Goal: Task Accomplishment & Management: Use online tool/utility

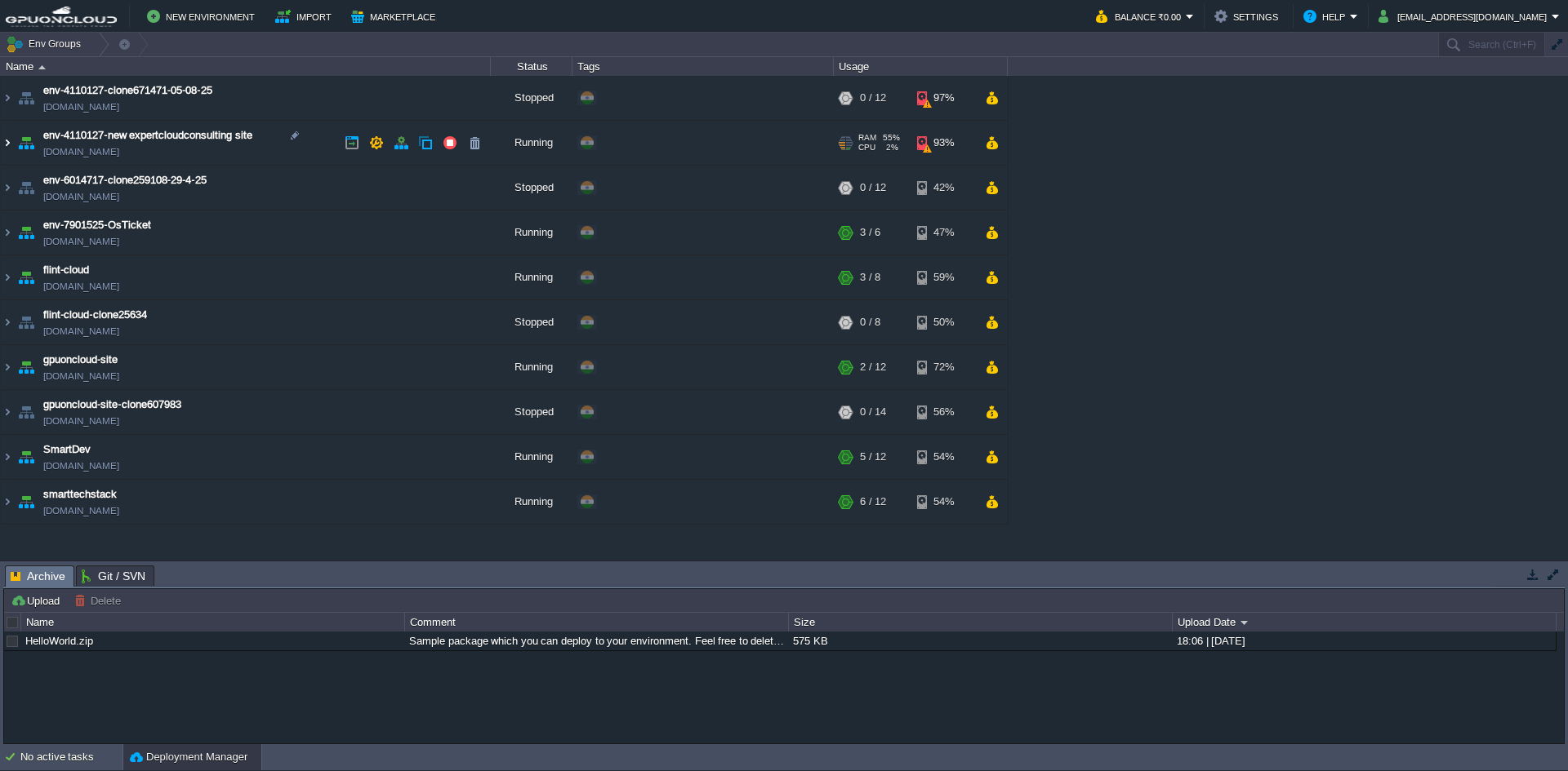
click at [7, 136] on img at bounding box center [7, 143] width 13 height 44
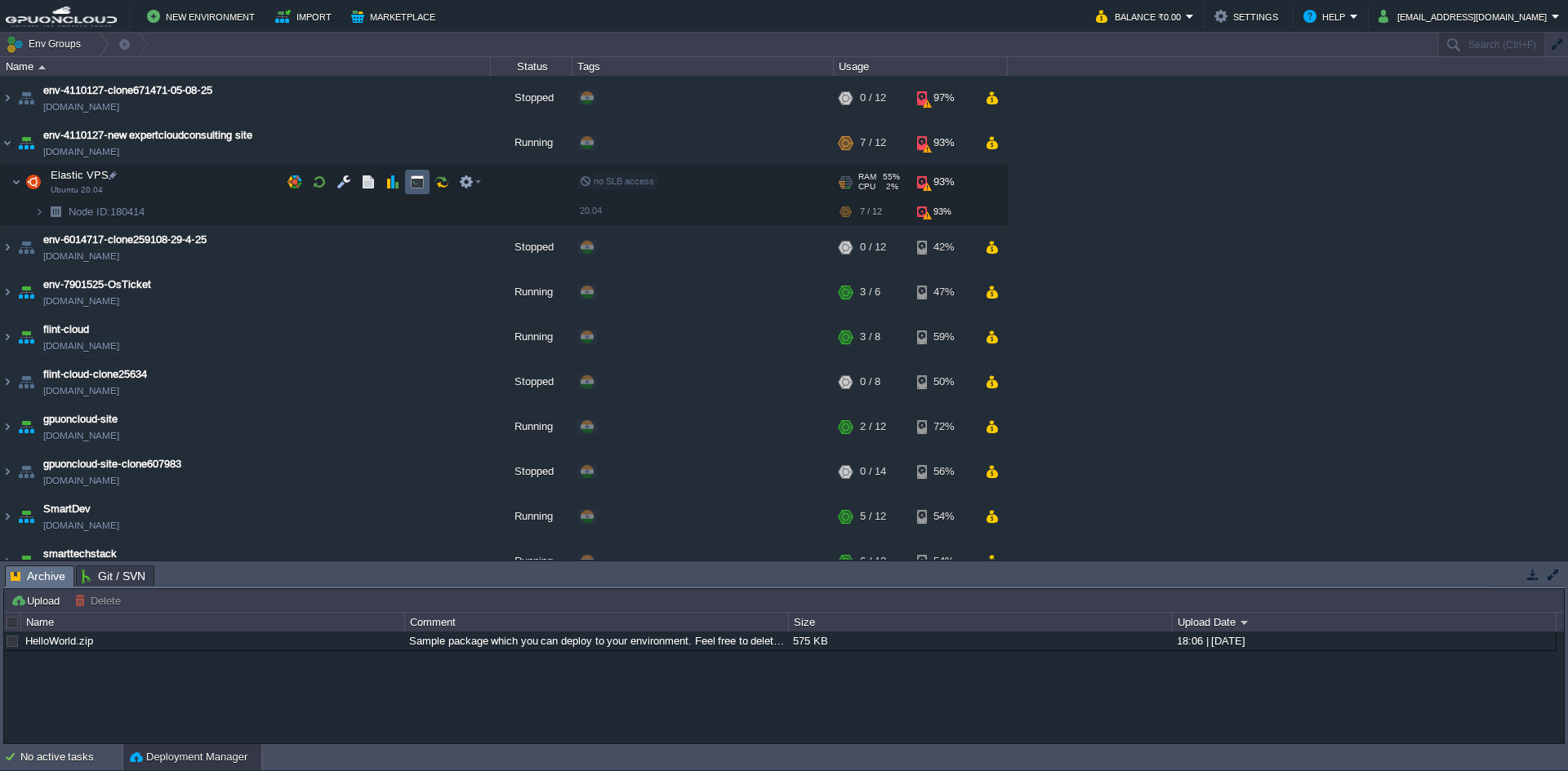
click at [416, 176] on button "button" at bounding box center [418, 182] width 15 height 15
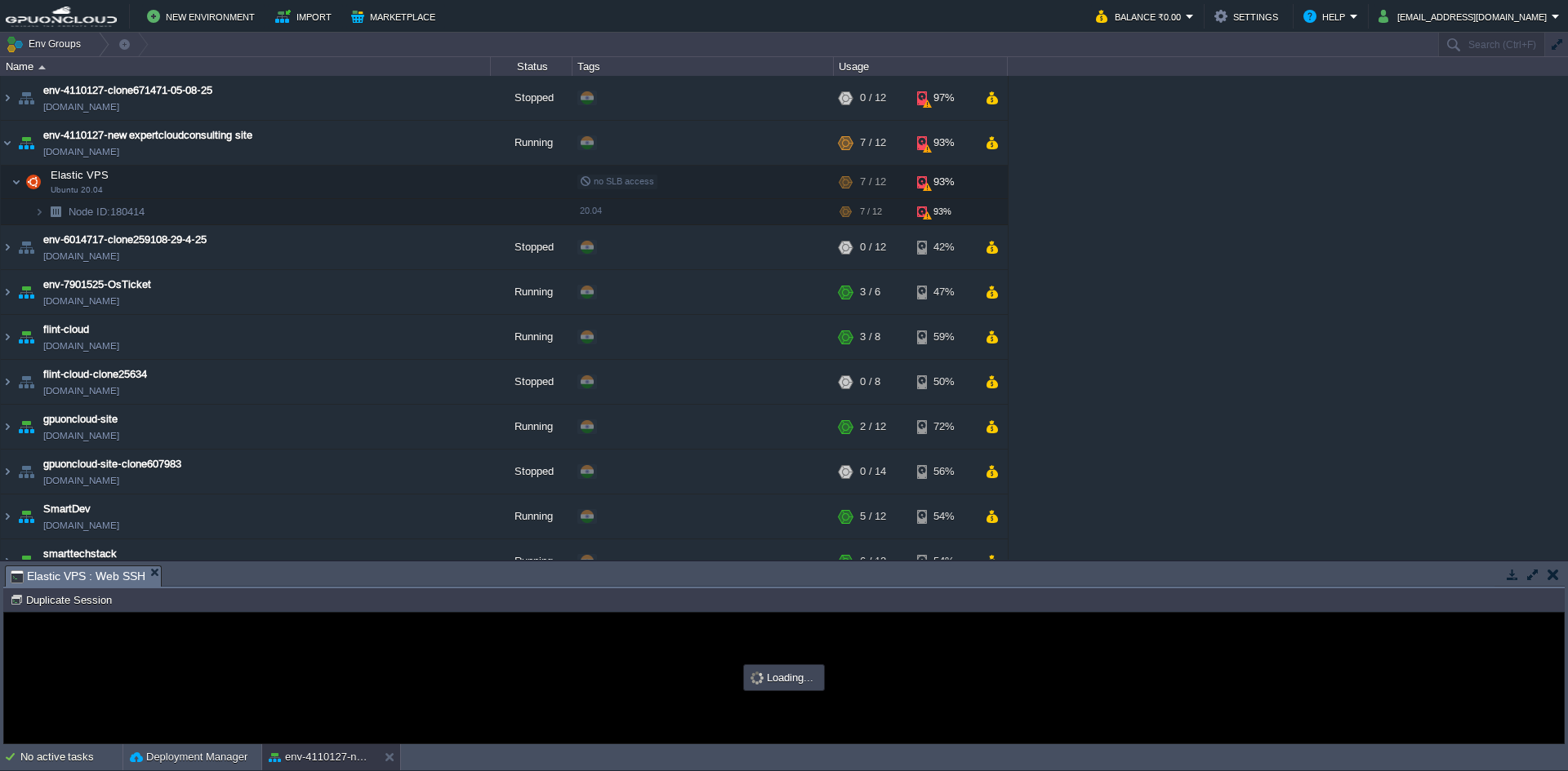
click at [1535, 577] on button "button" at bounding box center [1533, 574] width 15 height 15
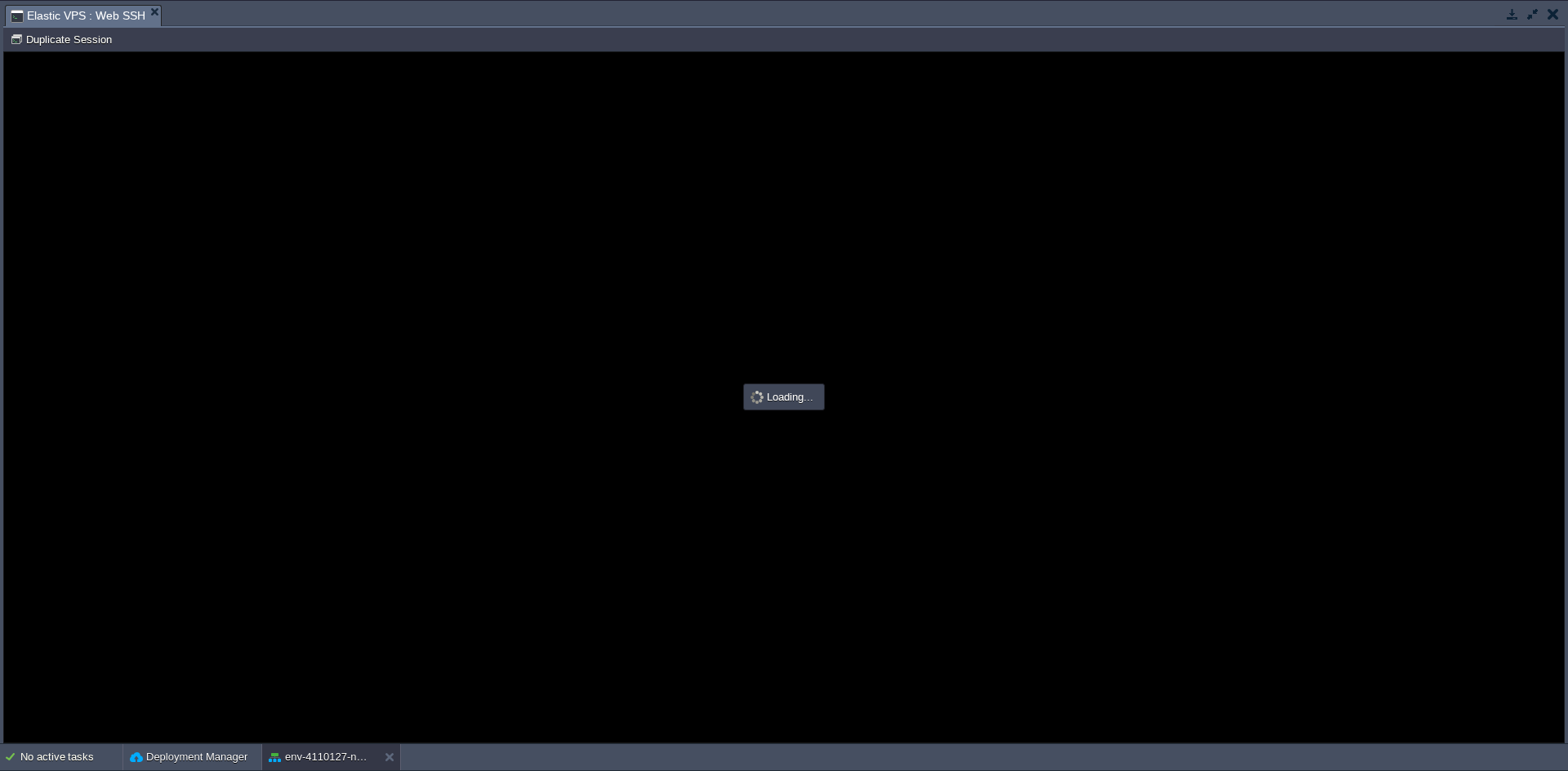
type input "#000000"
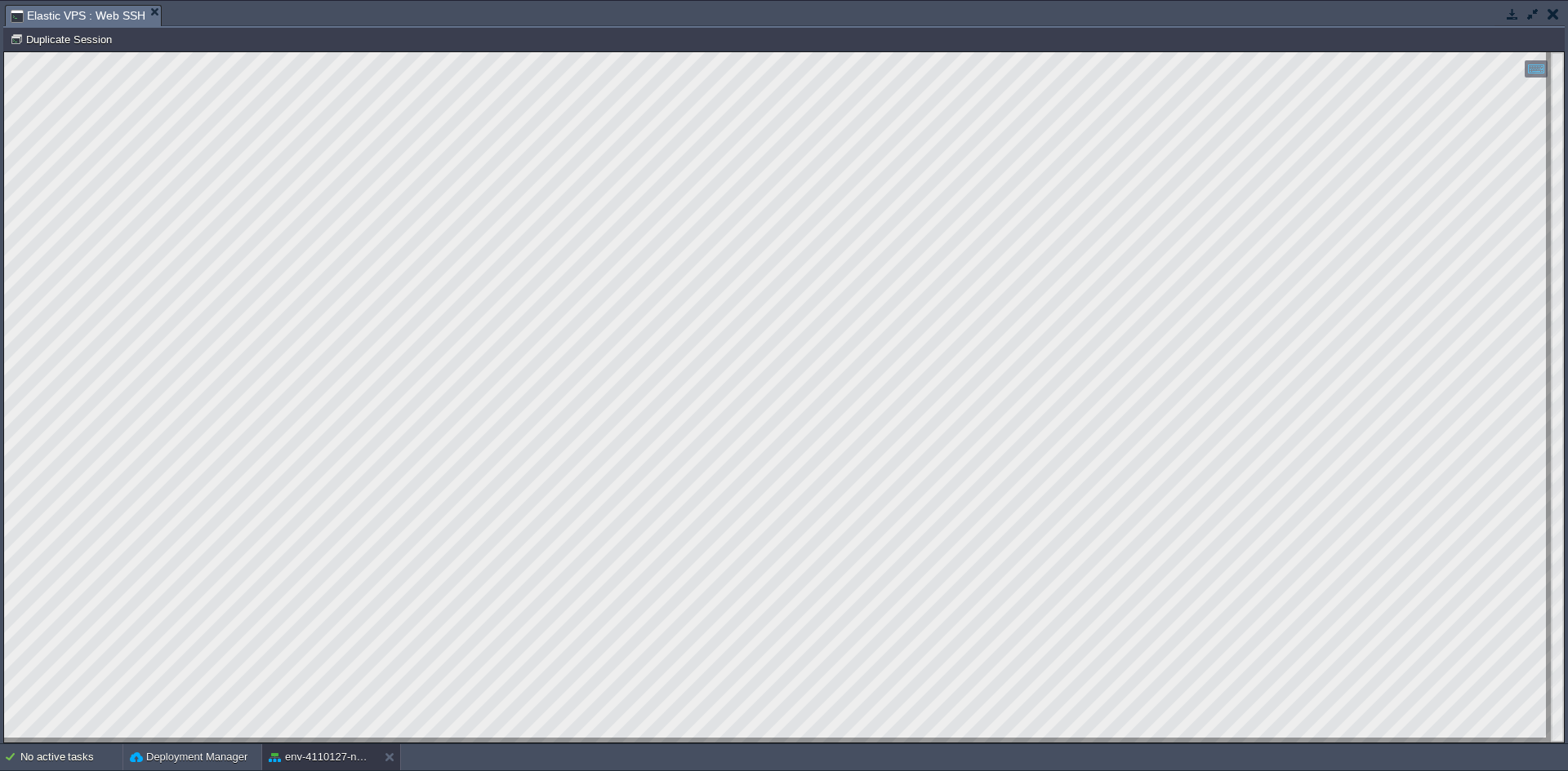
click at [1510, 18] on button "button" at bounding box center [1512, 14] width 15 height 15
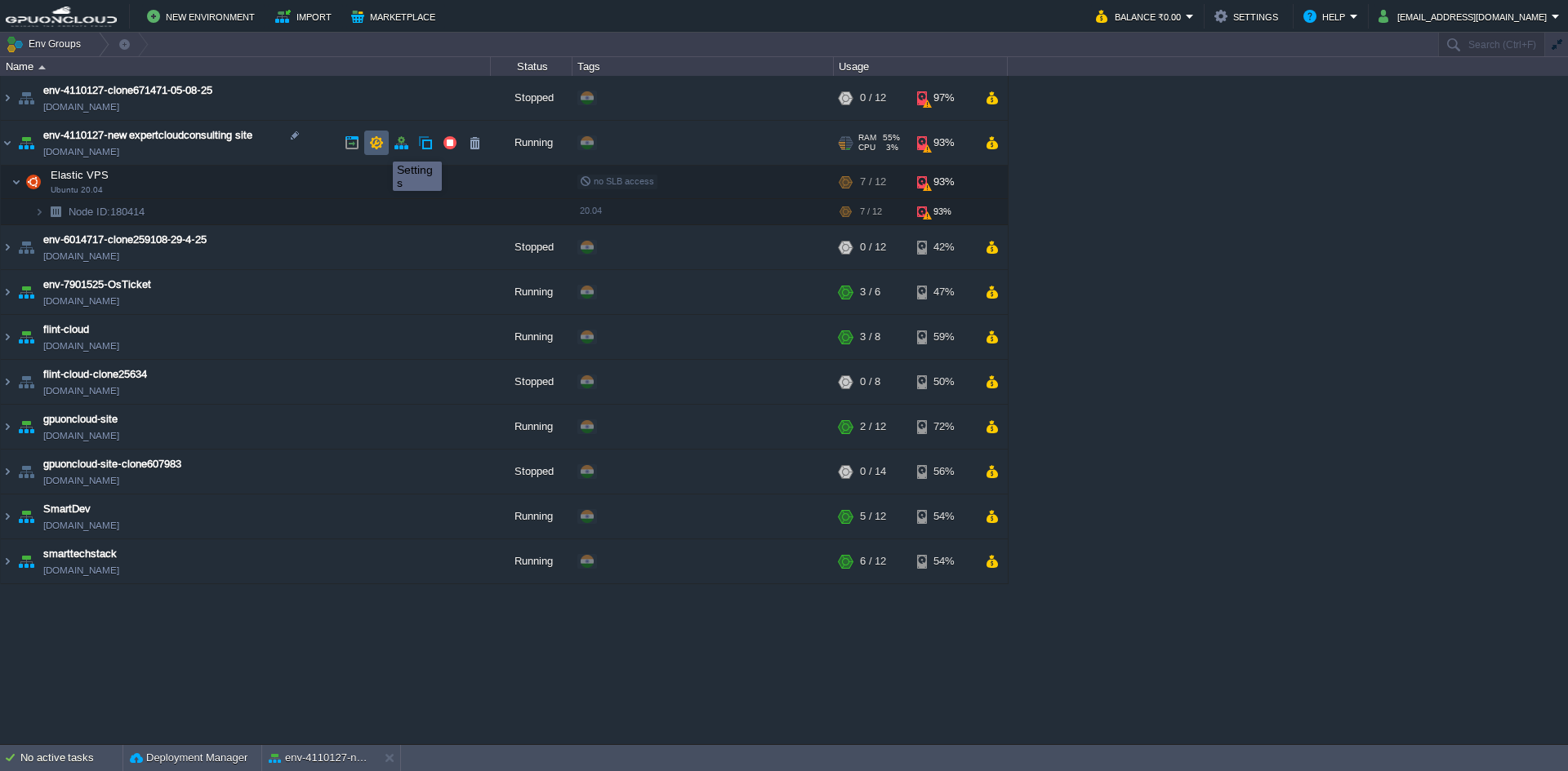
click at [378, 145] on button "button" at bounding box center [377, 143] width 15 height 15
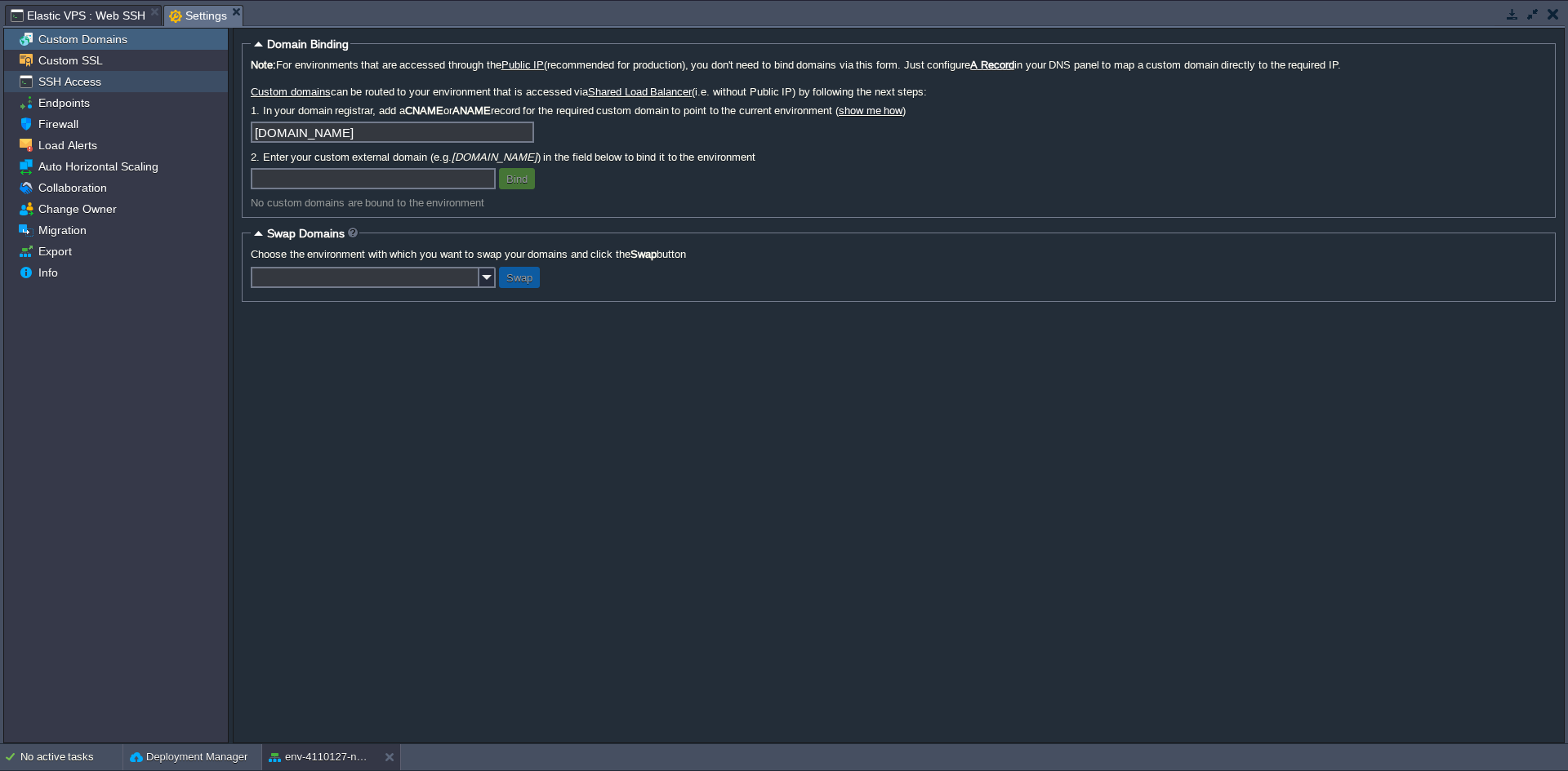
click at [74, 84] on span "SSH Access" at bounding box center [69, 82] width 69 height 15
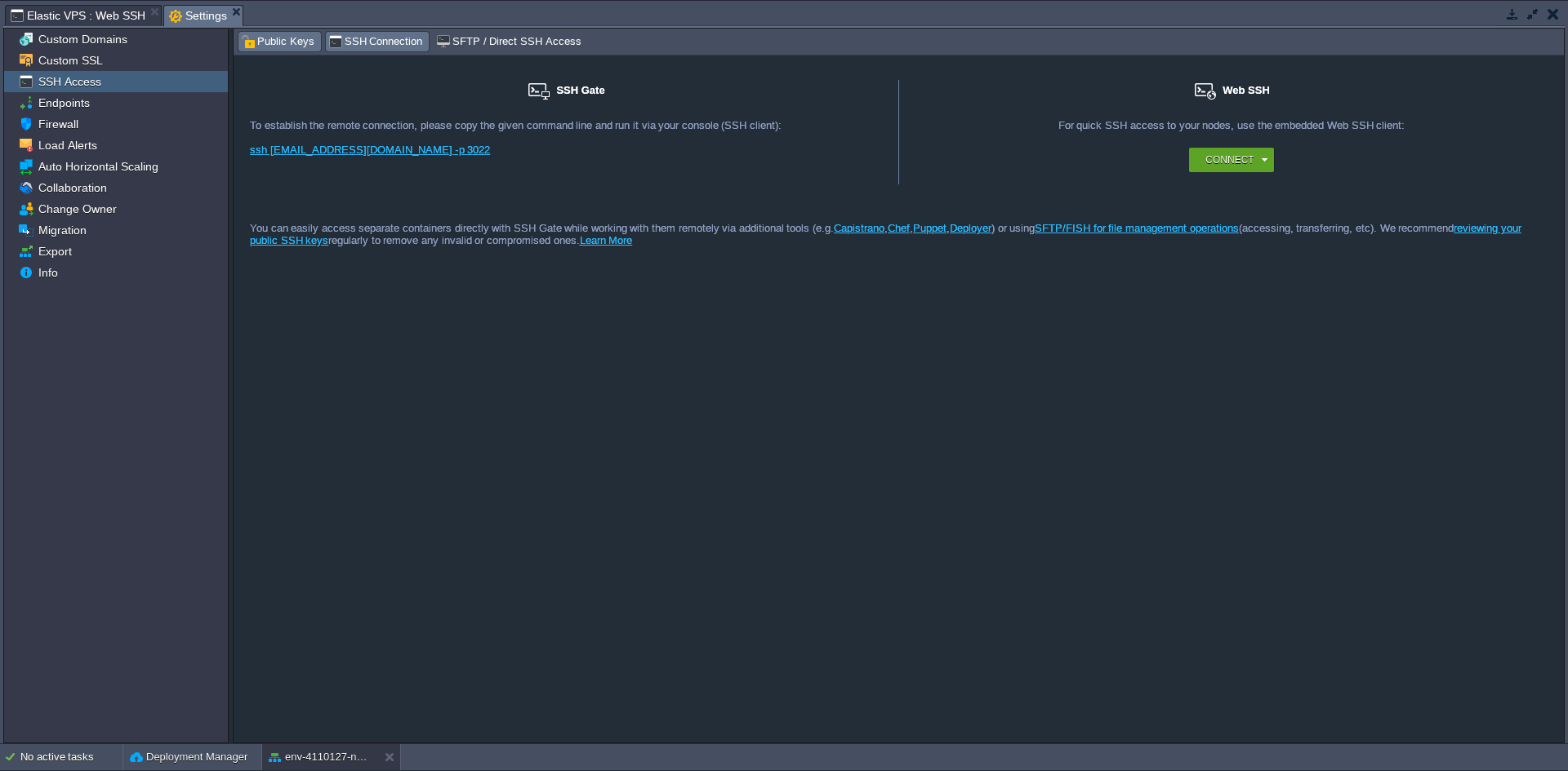
click at [269, 44] on span "Public Keys" at bounding box center [278, 42] width 74 height 18
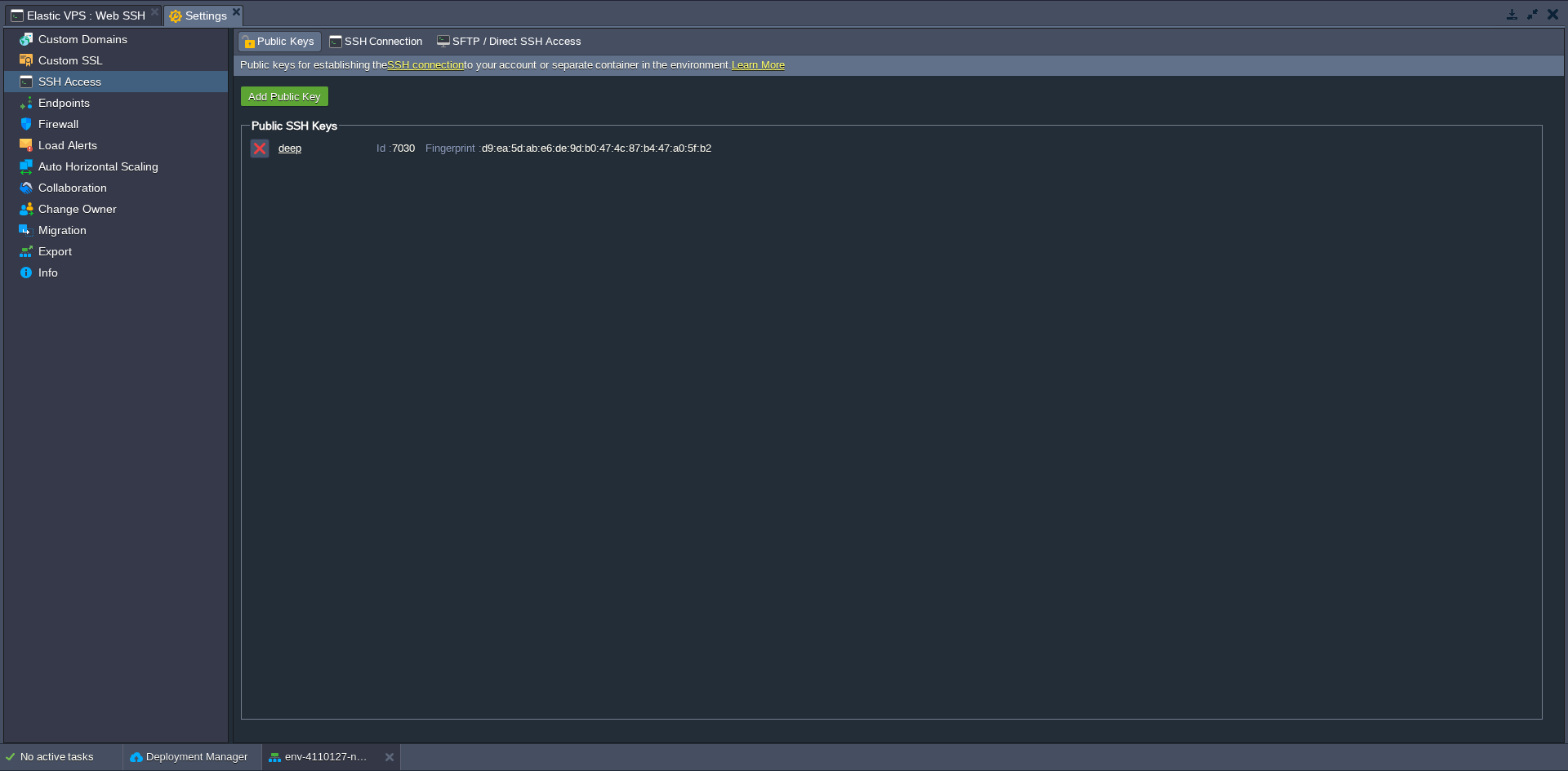
click at [264, 148] on button "button" at bounding box center [260, 149] width 15 height 15
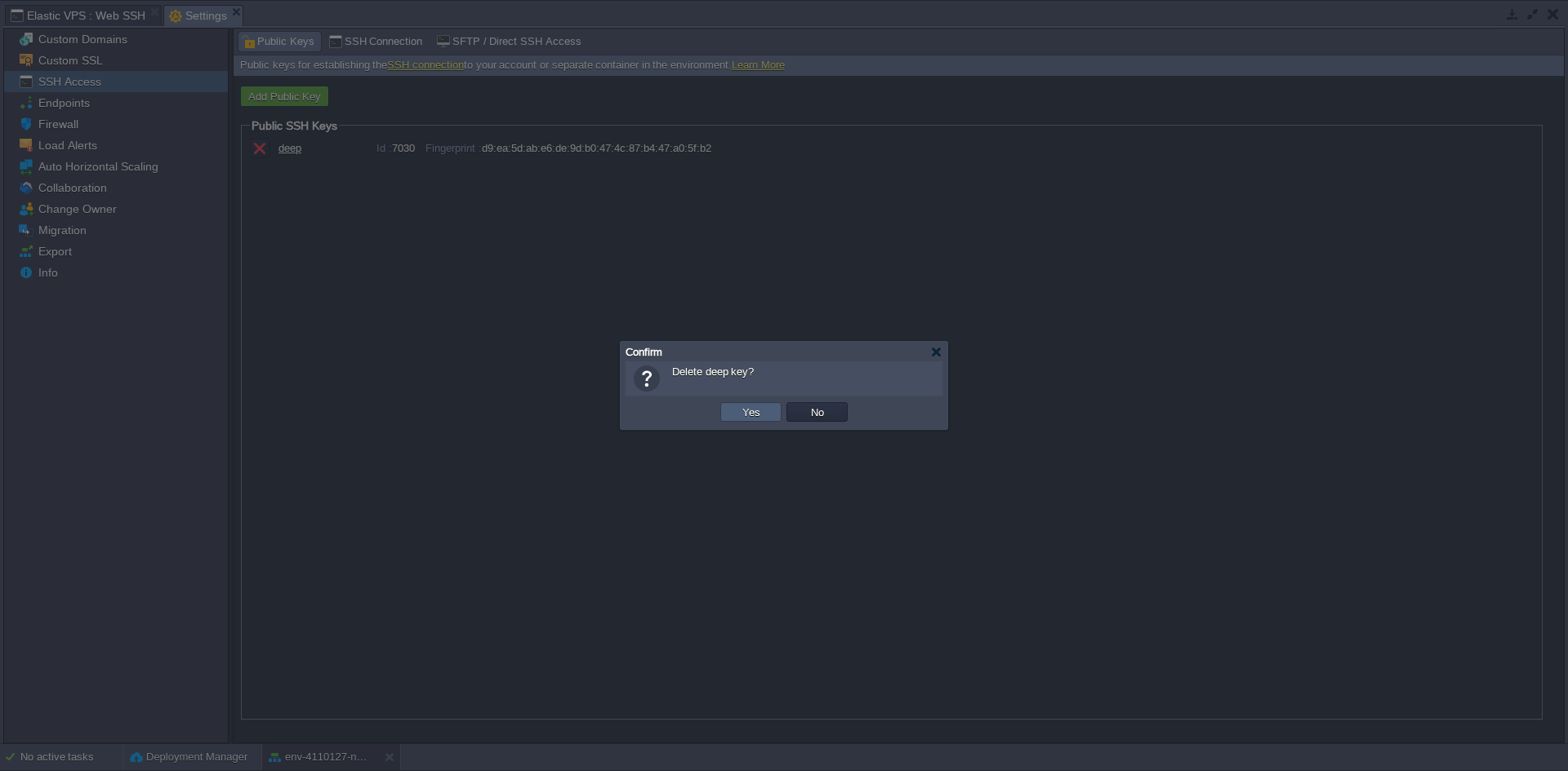
click at [759, 413] on button "Yes" at bounding box center [751, 412] width 28 height 15
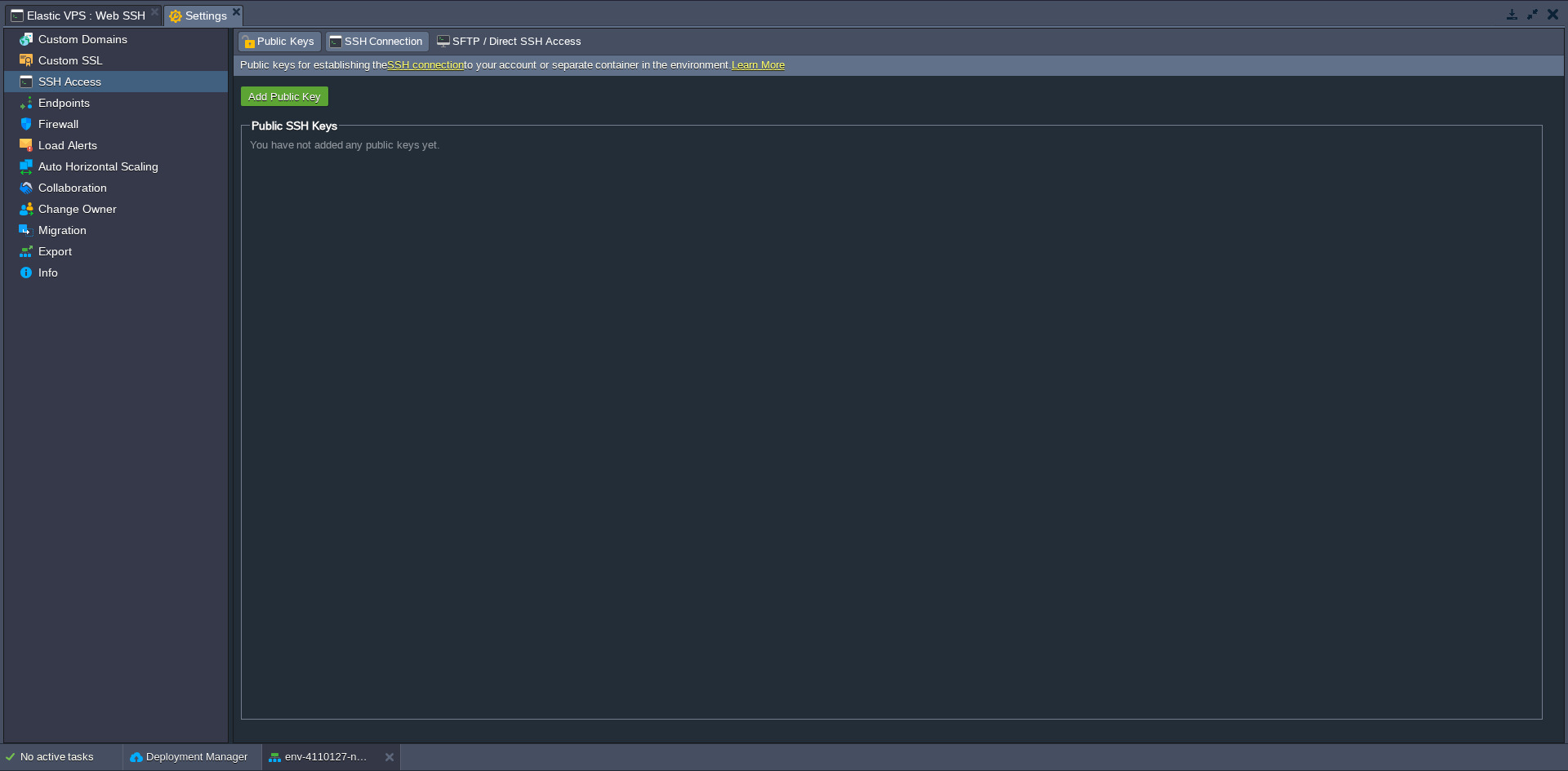
click at [388, 46] on span "SSH Connection" at bounding box center [376, 42] width 95 height 18
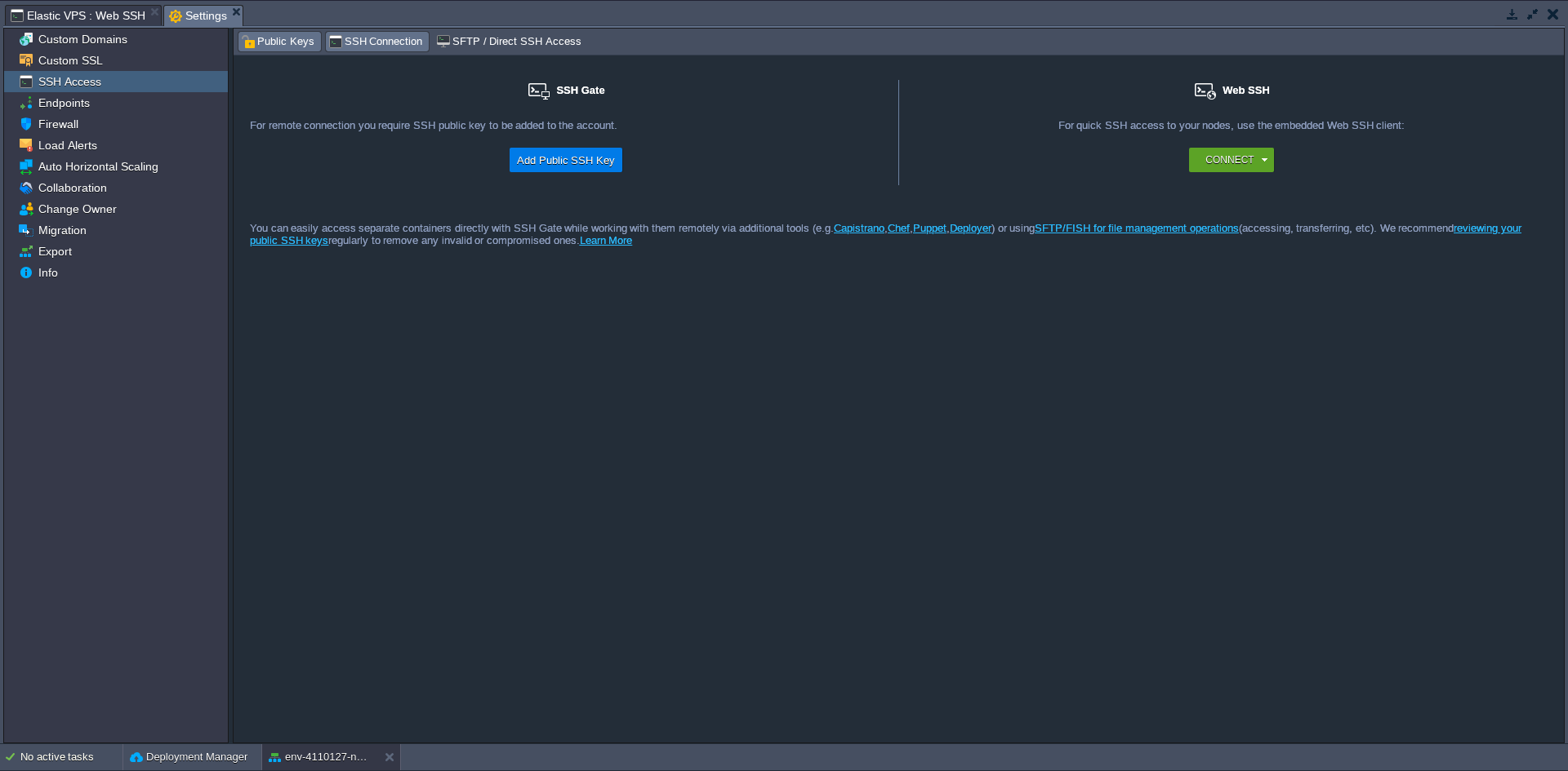
click at [293, 34] on span "Public Keys" at bounding box center [278, 42] width 74 height 18
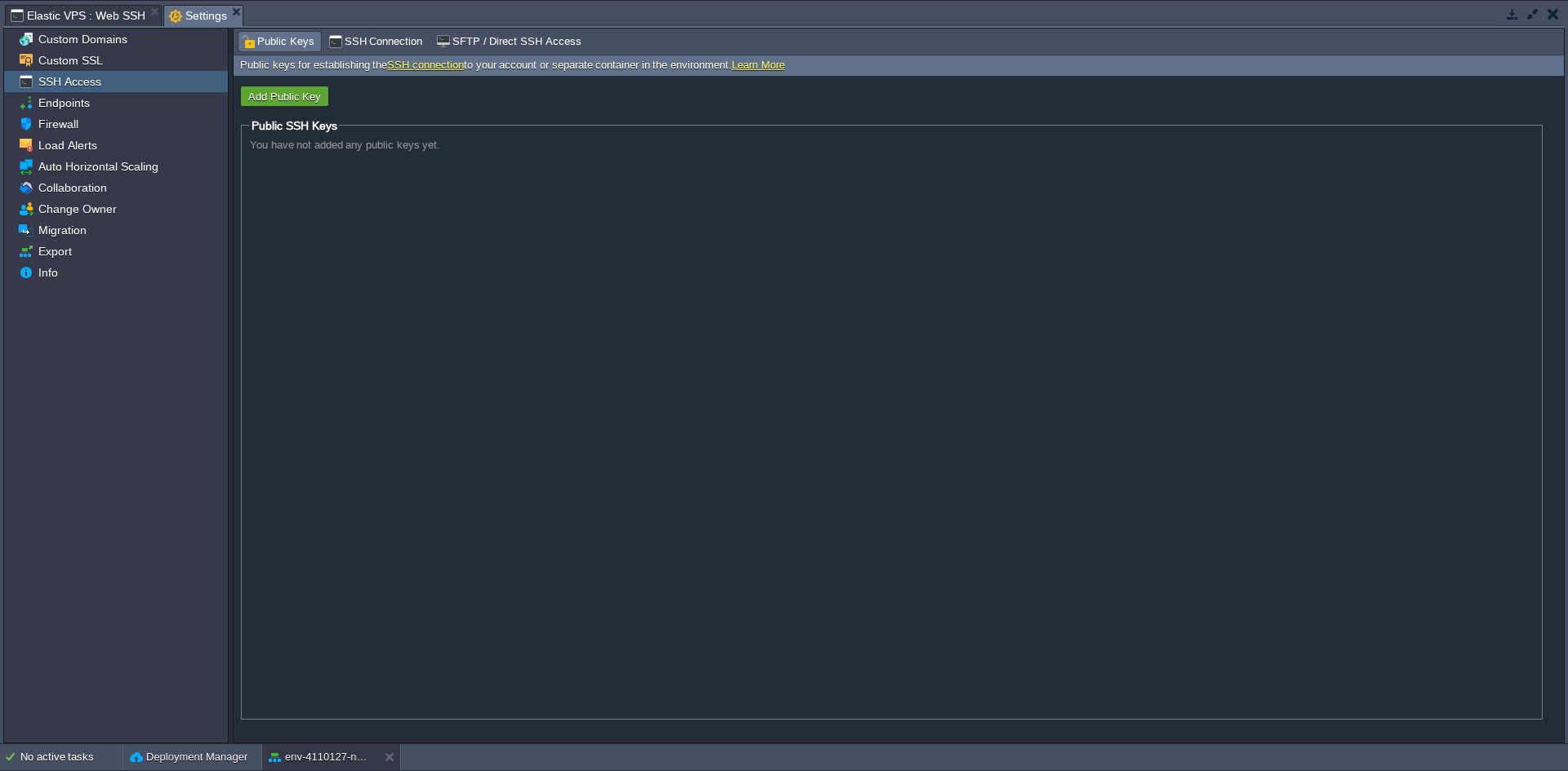
click at [104, 16] on span "Elastic VPS : Web SSH" at bounding box center [78, 16] width 135 height 20
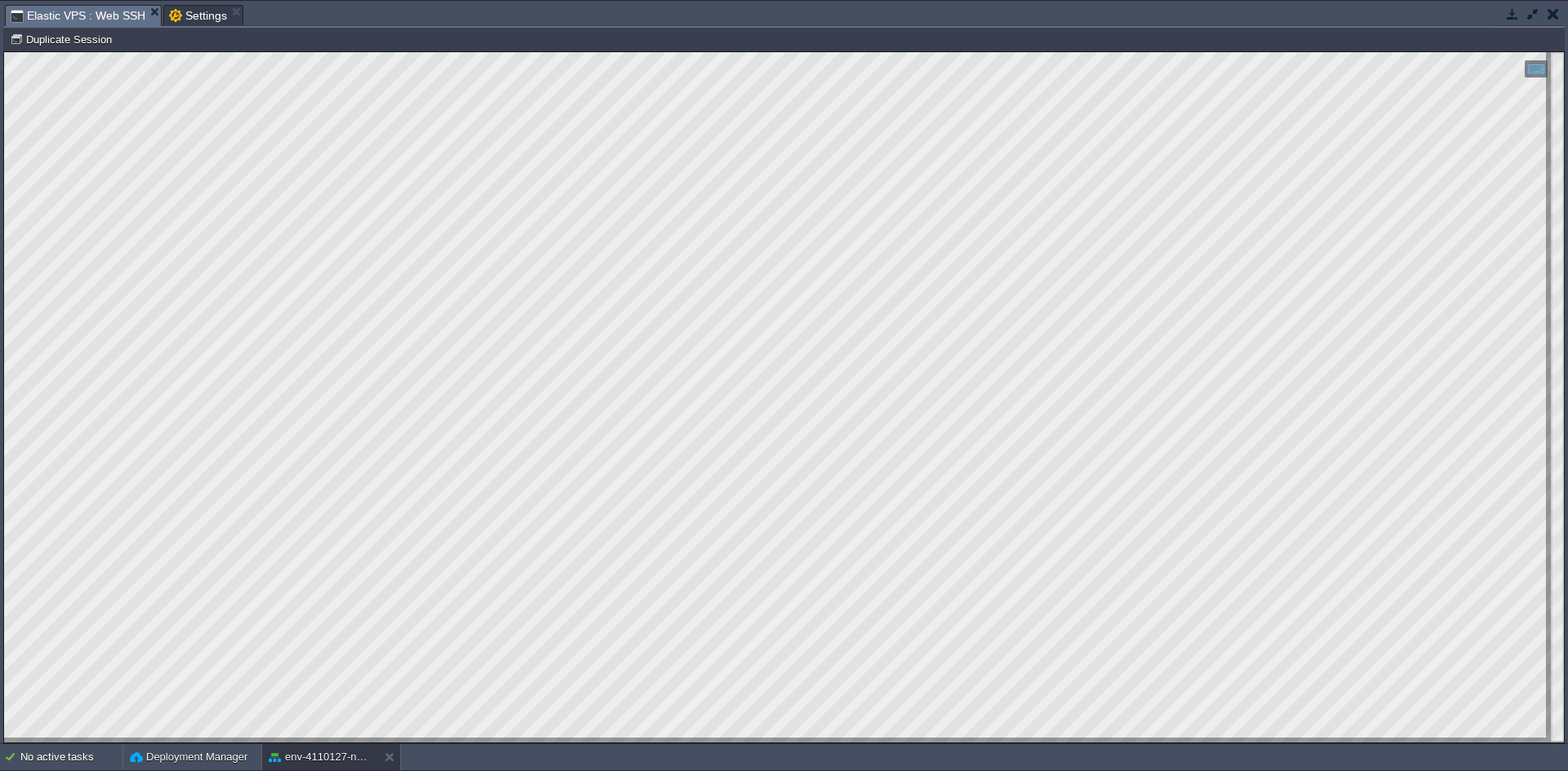
click at [520, 52] on html "Copy: Ctrl + Shift + C Paste: Ctrl + V Settings: Ctrl + Shift + Alt 0" at bounding box center [784, 52] width 1560 height 0
click at [525, 52] on html "Copy: Ctrl + Shift + C Paste: Ctrl + V Settings: Ctrl + Shift + Alt 0" at bounding box center [784, 52] width 1560 height 0
click at [459, 52] on html "Copy: Ctrl + Shift + C Paste: Ctrl + V Settings: Ctrl + Shift + Alt 0" at bounding box center [784, 52] width 1560 height 0
click at [676, 52] on html "Copy: Ctrl + Shift + C Paste: Ctrl + V Settings: Ctrl + Shift + Alt 0" at bounding box center [784, 52] width 1560 height 0
click at [519, 52] on html "Copy: Ctrl + Shift + C Paste: Ctrl + V Settings: Ctrl + Shift + Alt 0" at bounding box center [784, 52] width 1560 height 0
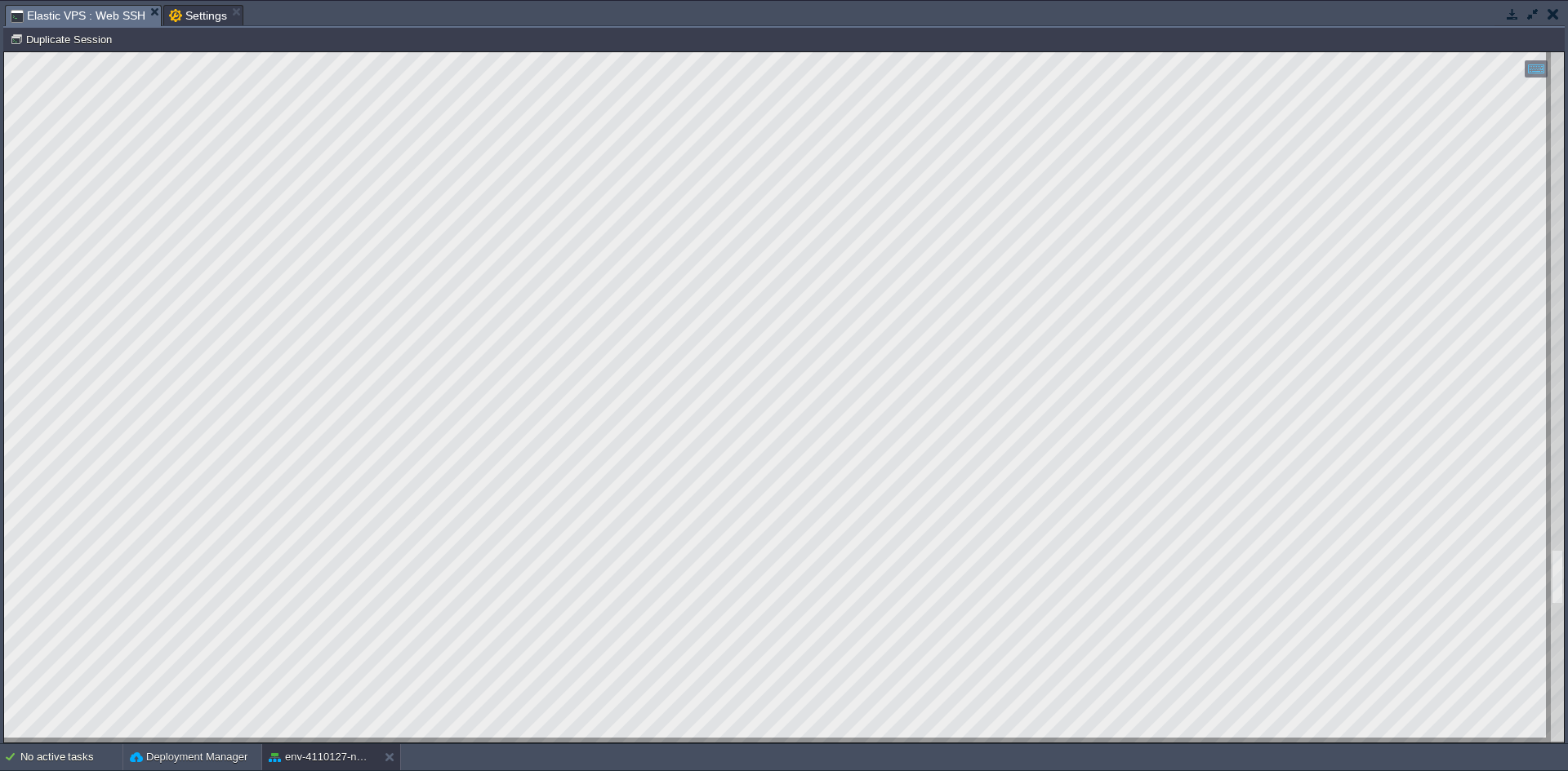
drag, startPoint x: 7, startPoint y: 414, endPoint x: 584, endPoint y: 751, distance: 668.2
click at [584, 52] on html "Copy: Ctrl + Shift + C Paste: Ctrl + V Settings: Ctrl + Shift + Alt 0" at bounding box center [784, 52] width 1560 height 0
click at [644, 52] on html "Copy: Ctrl + Shift + C Paste: Ctrl + V Settings: Ctrl + Shift + Alt 0" at bounding box center [784, 52] width 1560 height 0
click at [480, 52] on html "Copy: Ctrl + Shift + C Paste: Ctrl + V Settings: Ctrl + Shift + Alt 0" at bounding box center [784, 52] width 1560 height 0
click at [587, 52] on html "Copy: Ctrl + Shift + C Paste: Ctrl + V Settings: Ctrl + Shift + Alt 0" at bounding box center [784, 52] width 1560 height 0
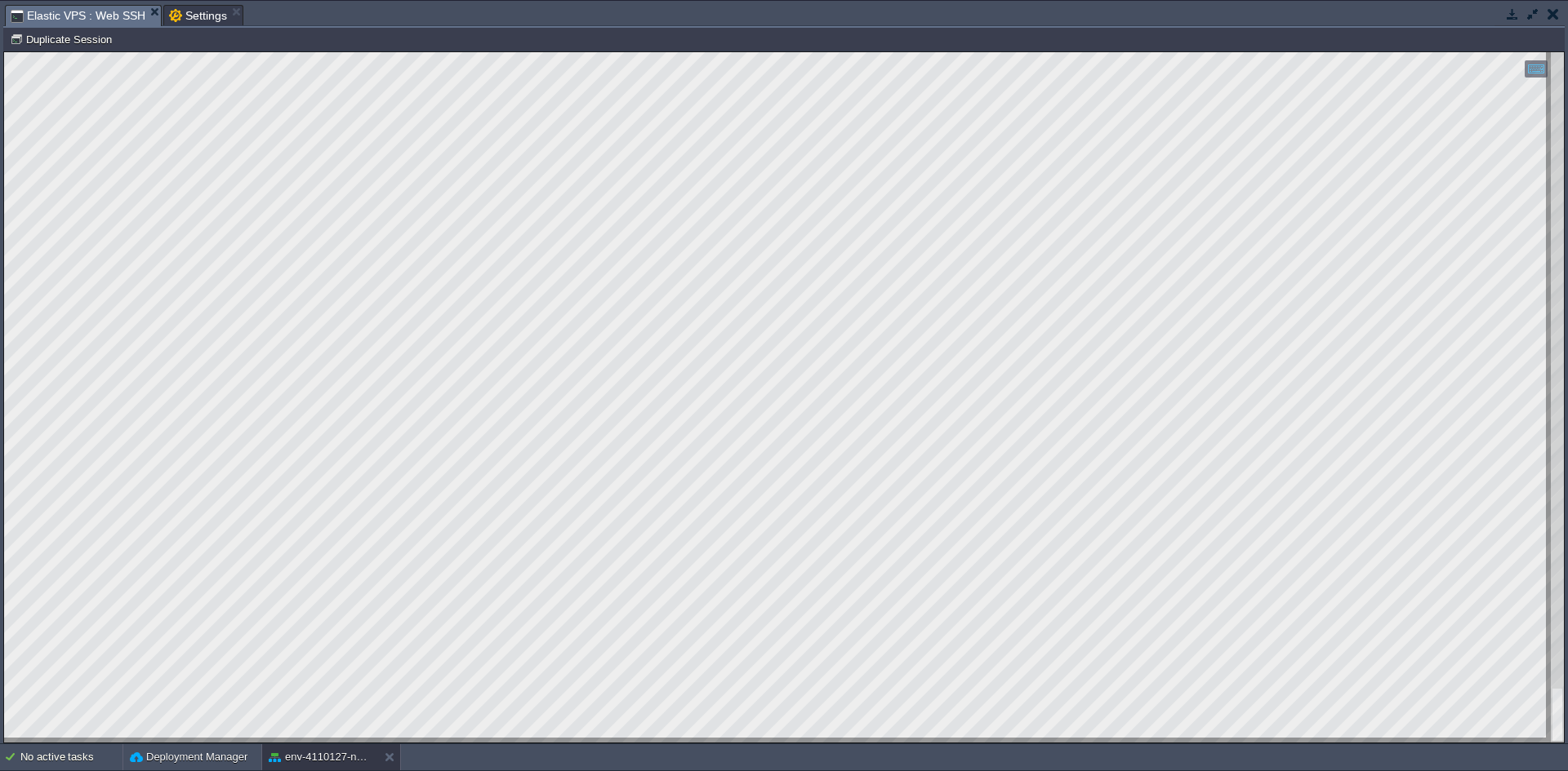
click at [369, 738] on div at bounding box center [784, 397] width 1560 height 690
click at [476, 52] on html "Copy: Ctrl + Shift + C Paste: Ctrl + V Settings: Ctrl + Shift + Alt 0" at bounding box center [784, 52] width 1560 height 0
click at [576, 52] on html "Copy: Ctrl + Shift + C Paste: Ctrl + V Settings: Ctrl + Shift + Alt 0" at bounding box center [784, 52] width 1560 height 0
drag, startPoint x: 7, startPoint y: 548, endPoint x: 633, endPoint y: 767, distance: 663.2
click at [633, 52] on html "Copy: Ctrl + Shift + C Paste: Ctrl + V Settings: Ctrl + Shift + Alt 0" at bounding box center [784, 52] width 1560 height 0
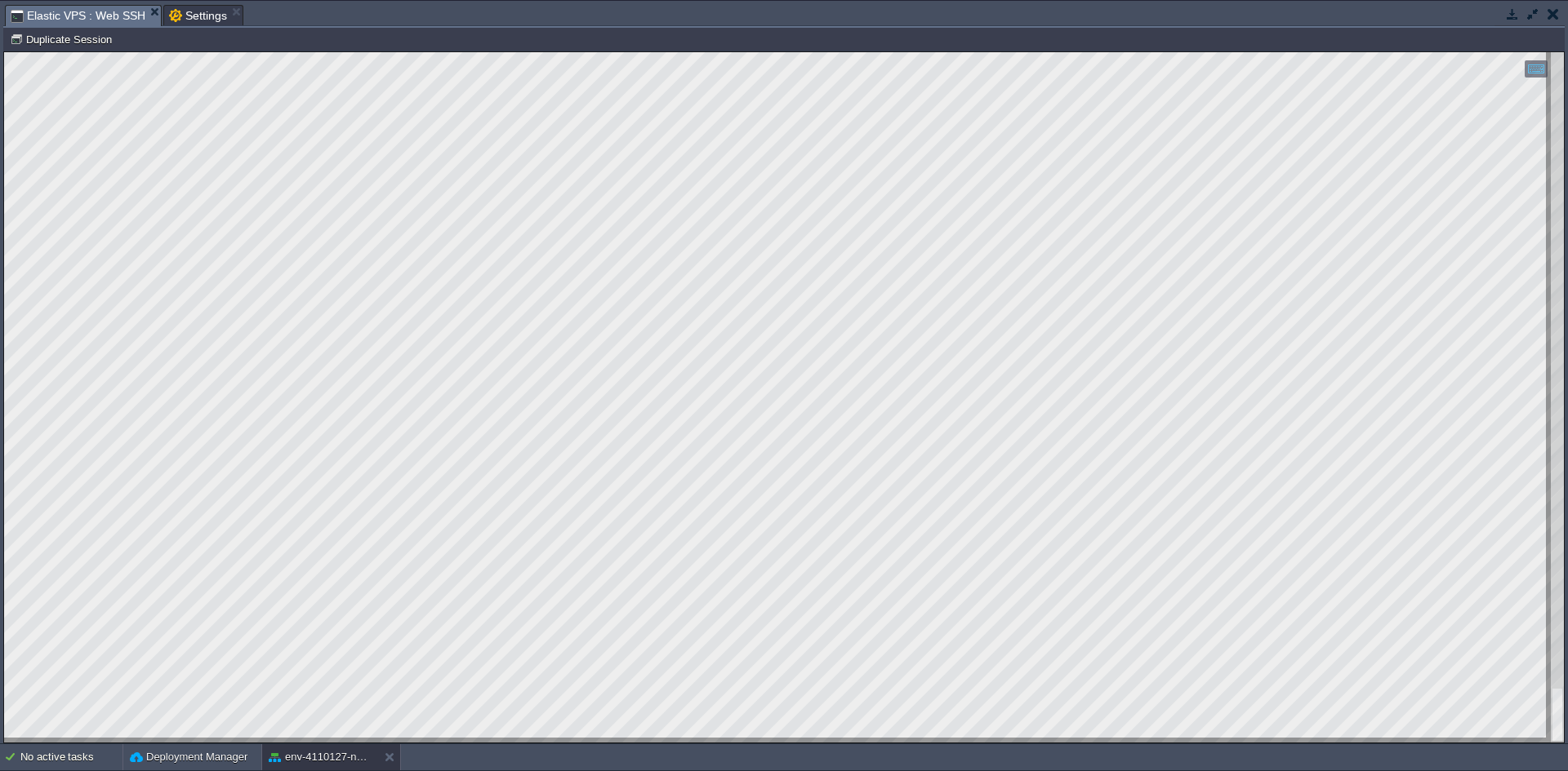
click at [1514, 16] on button "button" at bounding box center [1512, 14] width 15 height 15
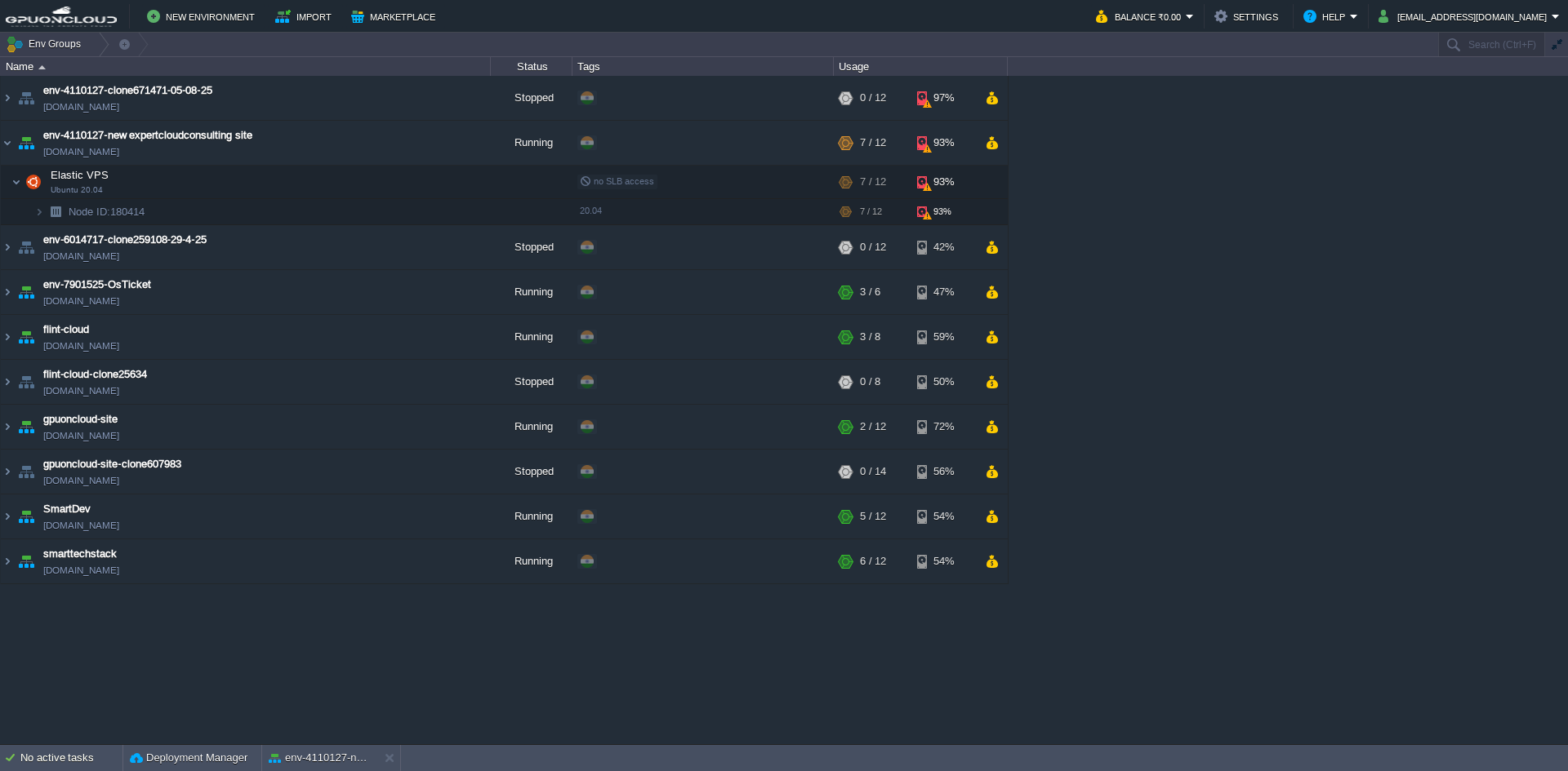
click at [1098, 195] on div "env-4110127-clone671471-05-08-25 env-4110127-clone671471-05-08-25.in1.gpuonclou…" at bounding box center [784, 409] width 1568 height 667
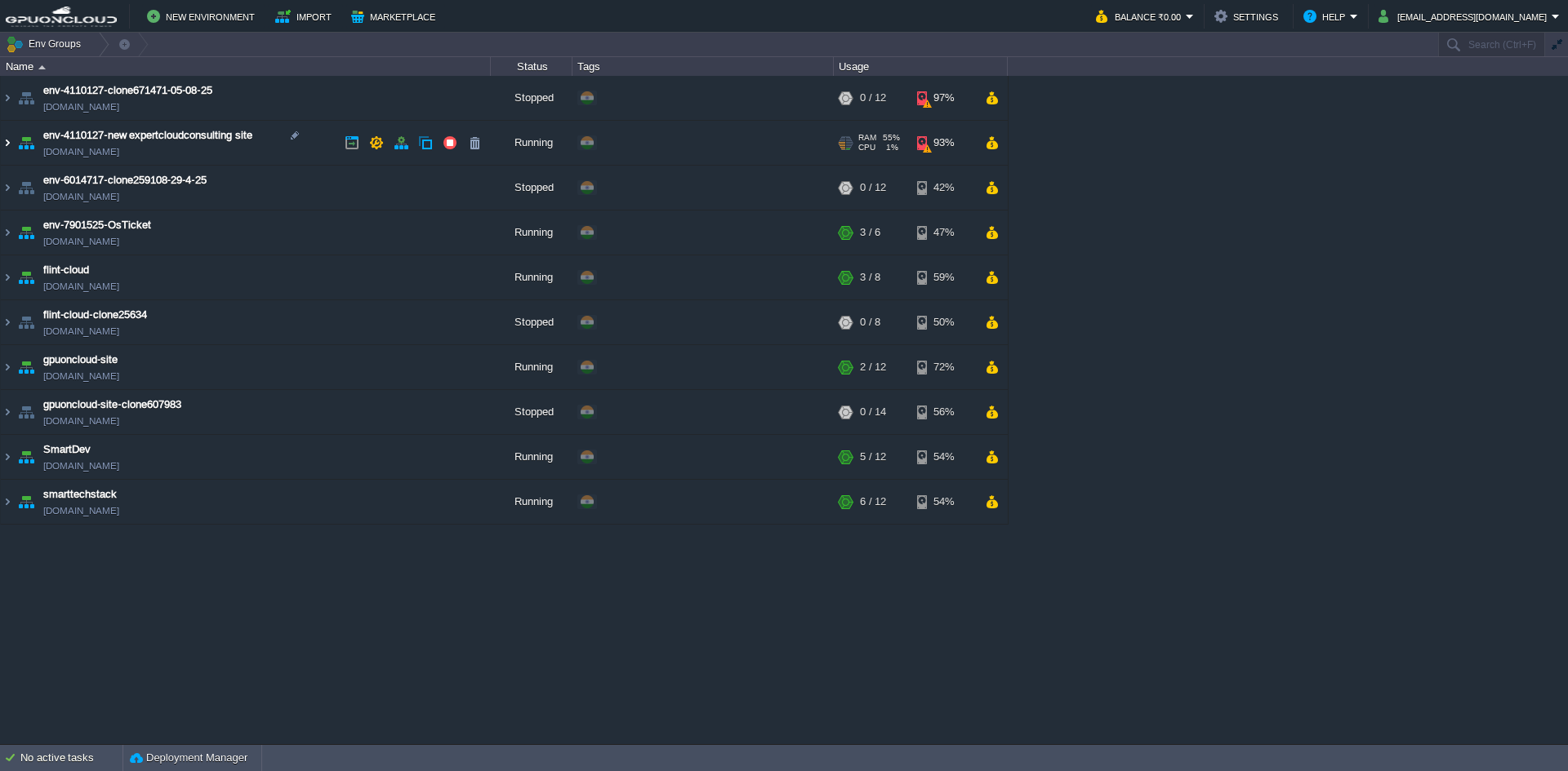
click at [3, 138] on img at bounding box center [7, 143] width 13 height 44
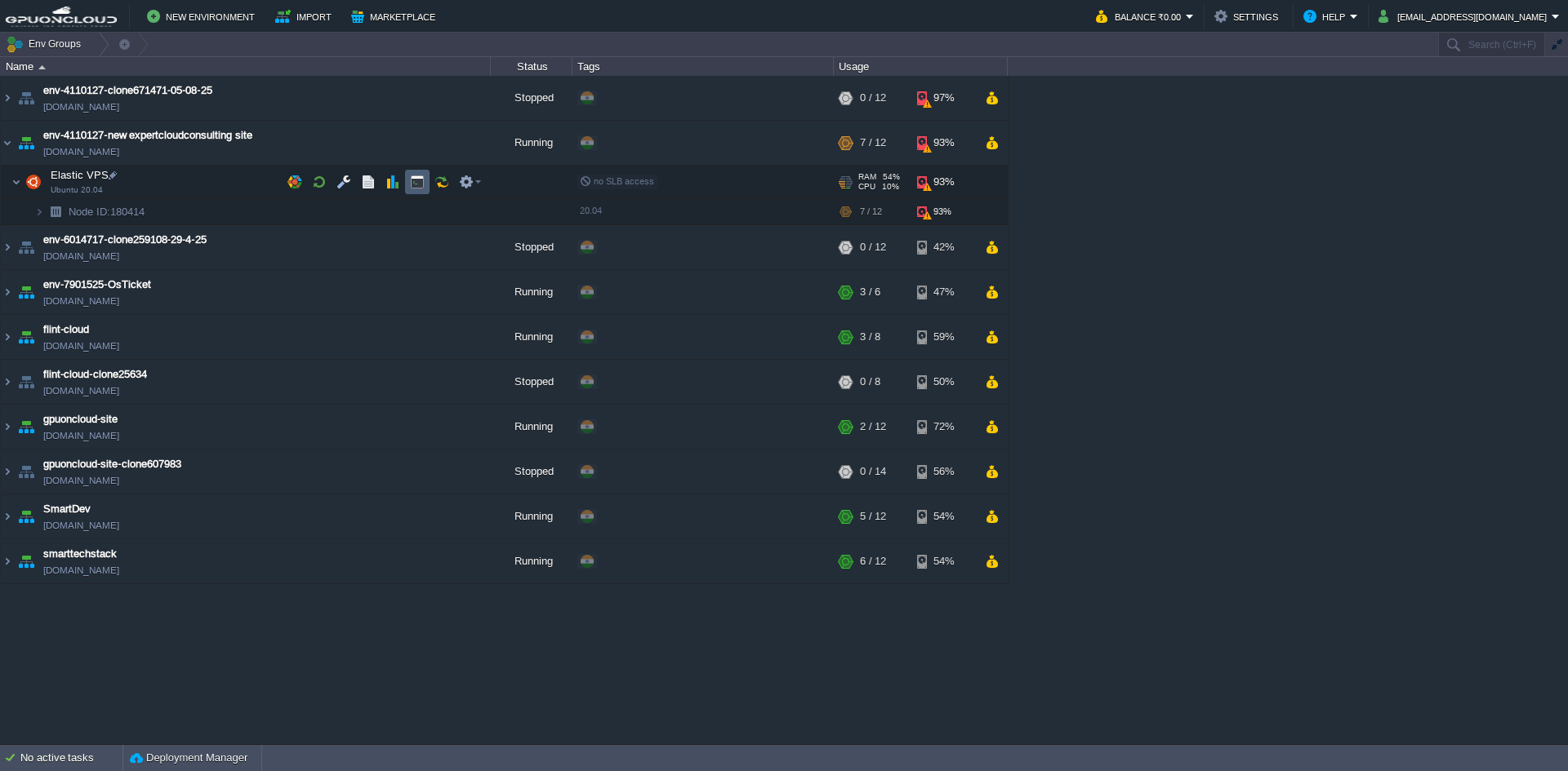
click at [417, 184] on button "button" at bounding box center [418, 182] width 15 height 15
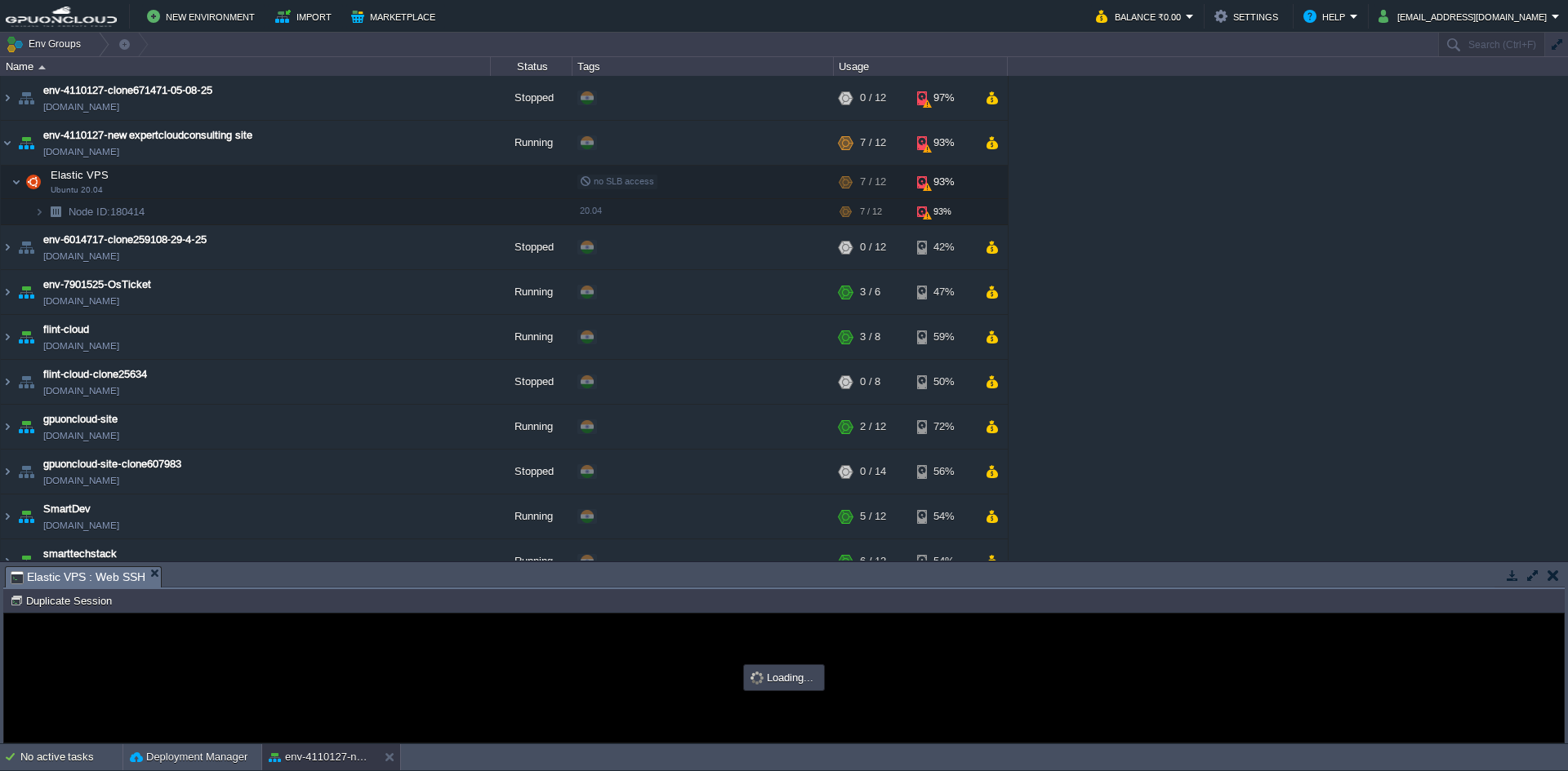
click at [1532, 576] on button "button" at bounding box center [1533, 575] width 15 height 15
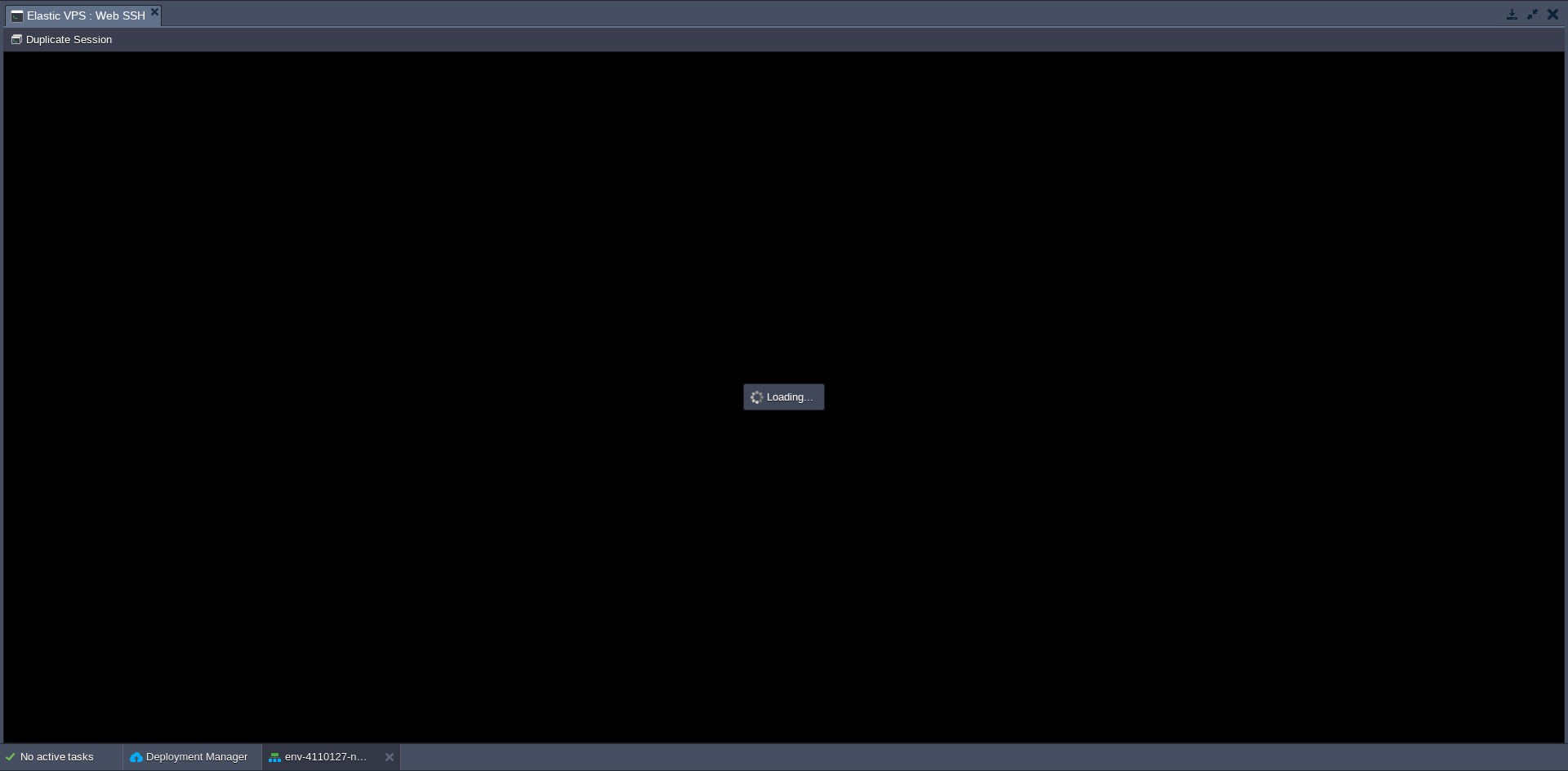
type input "#000000"
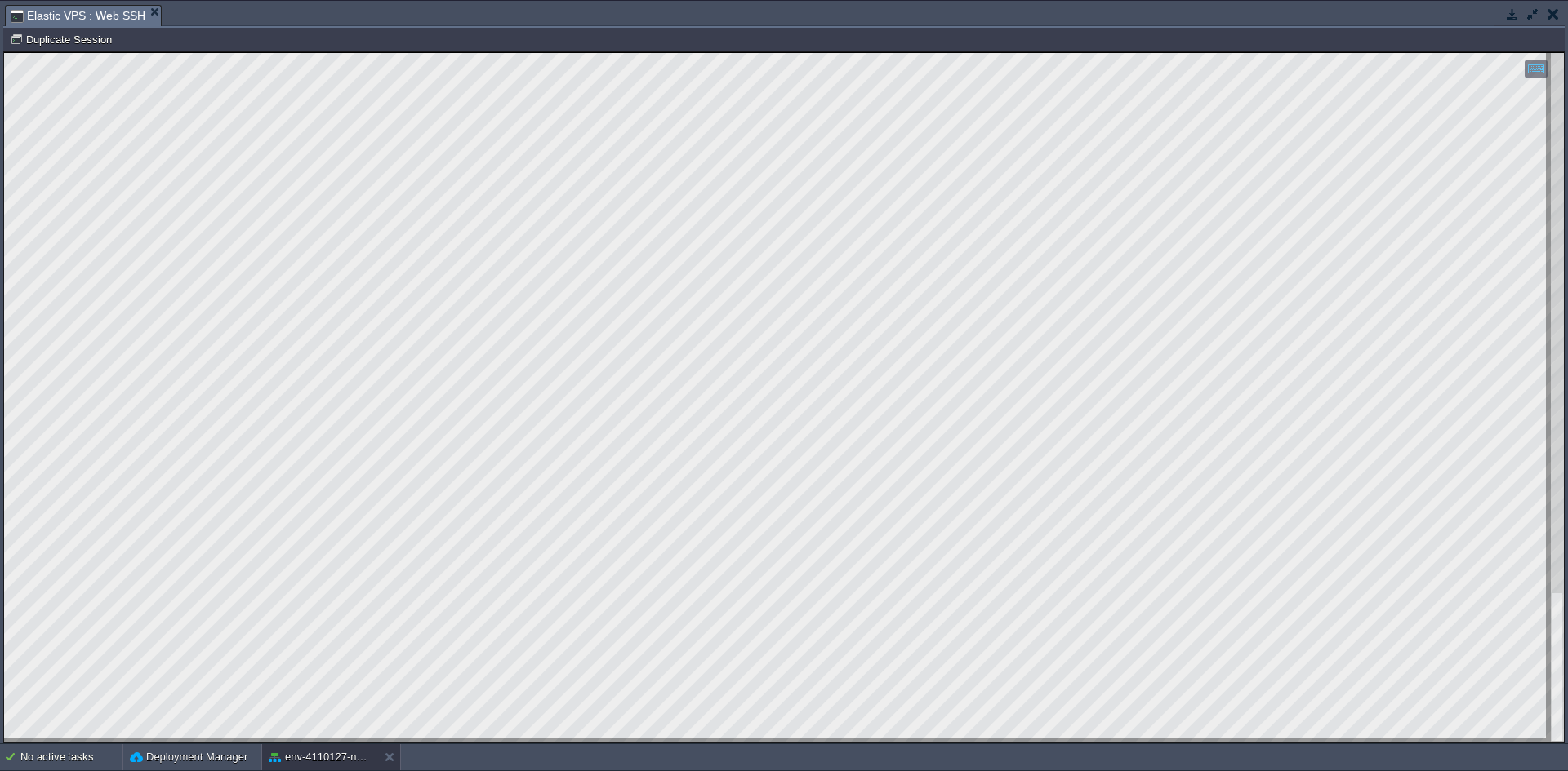
drag, startPoint x: 4, startPoint y: 238, endPoint x: 270, endPoint y: 749, distance: 576.1
click at [270, 52] on html "Copy: Ctrl + Shift + C Paste: Ctrl + V Settings: Ctrl + Shift + Alt 0" at bounding box center [784, 52] width 1560 height 0
click at [396, 52] on html "Copy: Ctrl + Shift + C Paste: Ctrl + V Settings: Ctrl + Shift + Alt 0" at bounding box center [784, 52] width 1560 height 0
click at [331, 52] on html "Copy: Ctrl + Shift + C Paste: Ctrl + V Settings: Ctrl + Shift + Alt 0" at bounding box center [784, 52] width 1560 height 0
click at [324, 741] on div at bounding box center [784, 398] width 1560 height 689
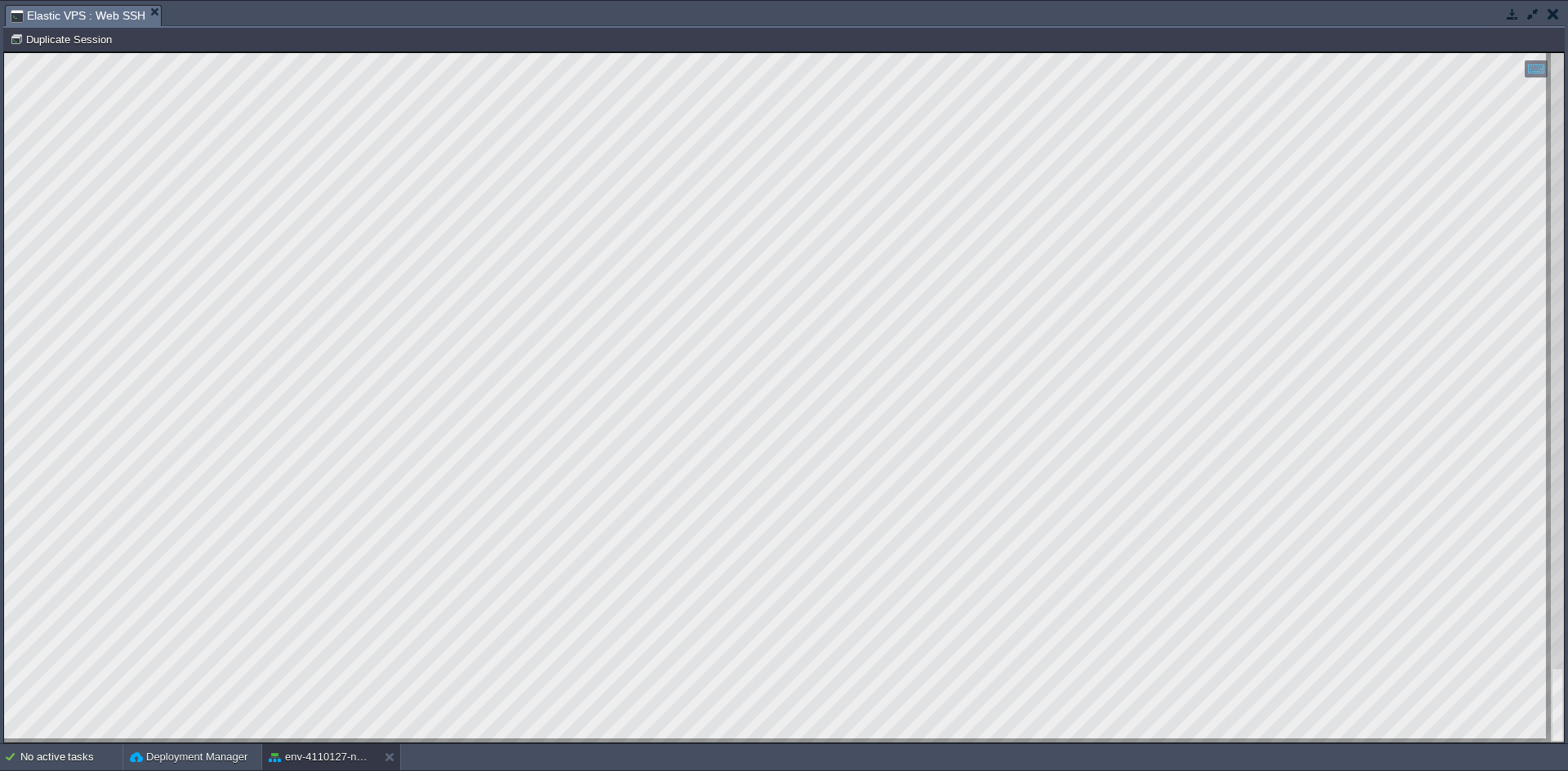
click at [359, 52] on html "Copy: Ctrl + Shift + C Paste: Ctrl + V Settings: Ctrl + Shift + Alt 0" at bounding box center [784, 52] width 1560 height 0
click at [369, 52] on html "Copy: Ctrl + Shift + C Paste: Ctrl + V Settings: Ctrl + Shift + Alt 0" at bounding box center [784, 52] width 1560 height 0
click at [1514, 17] on button "button" at bounding box center [1512, 14] width 15 height 15
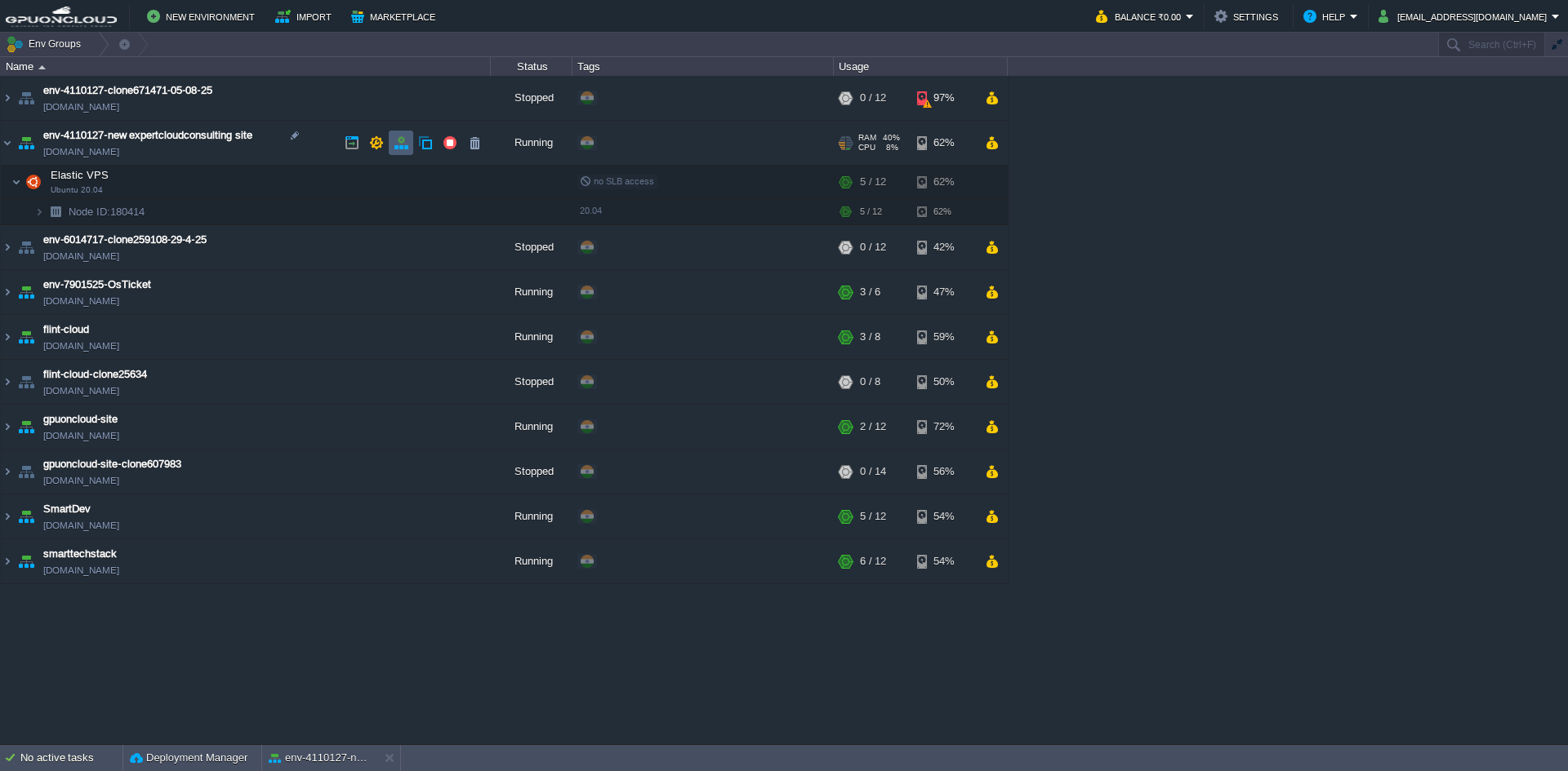
click at [399, 143] on button "button" at bounding box center [401, 143] width 15 height 15
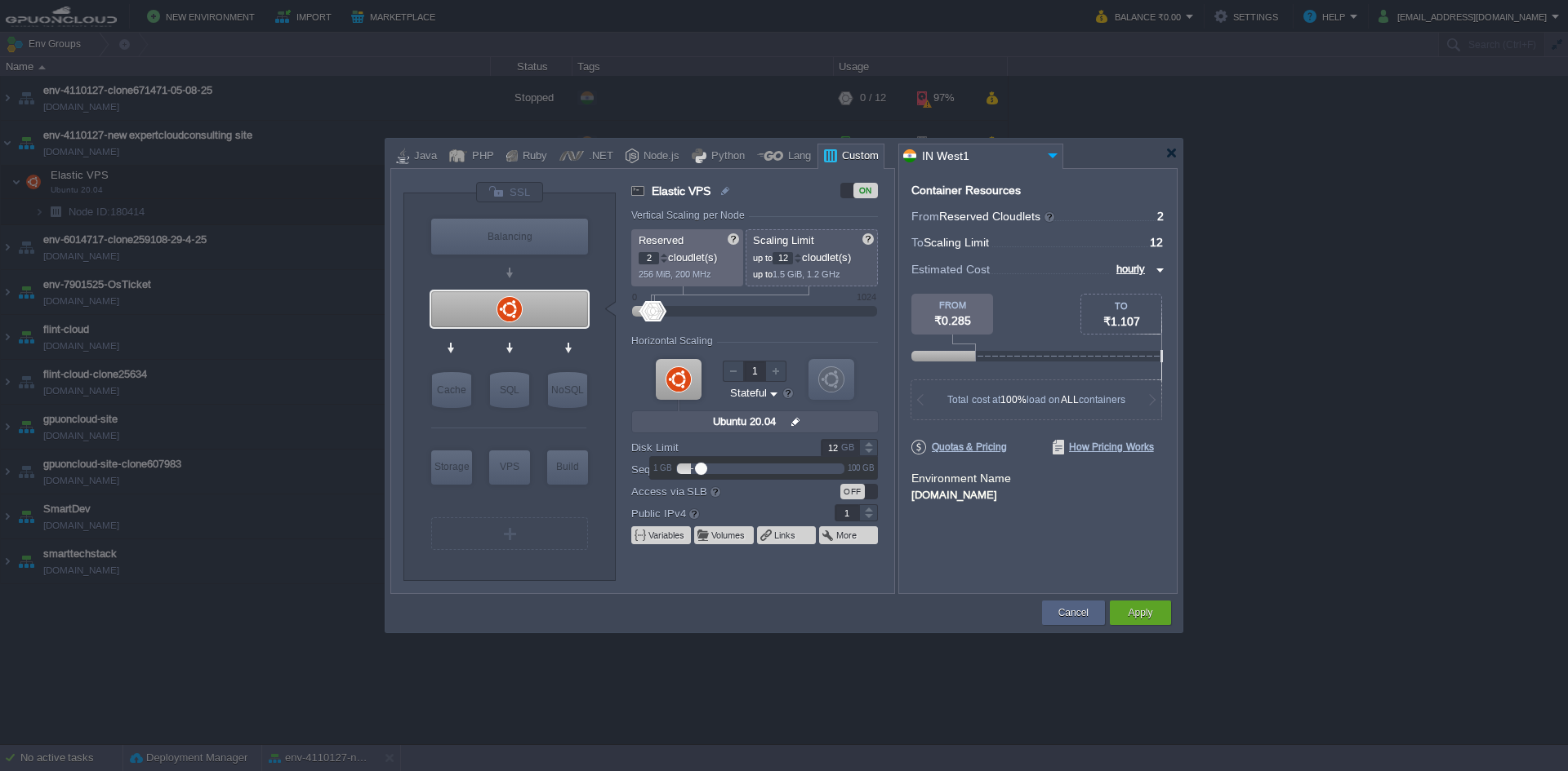
click at [869, 451] on div at bounding box center [868, 452] width 19 height 8
type input "10"
click at [869, 451] on div at bounding box center [868, 452] width 19 height 8
click at [1148, 613] on button "Apply" at bounding box center [1140, 613] width 25 height 16
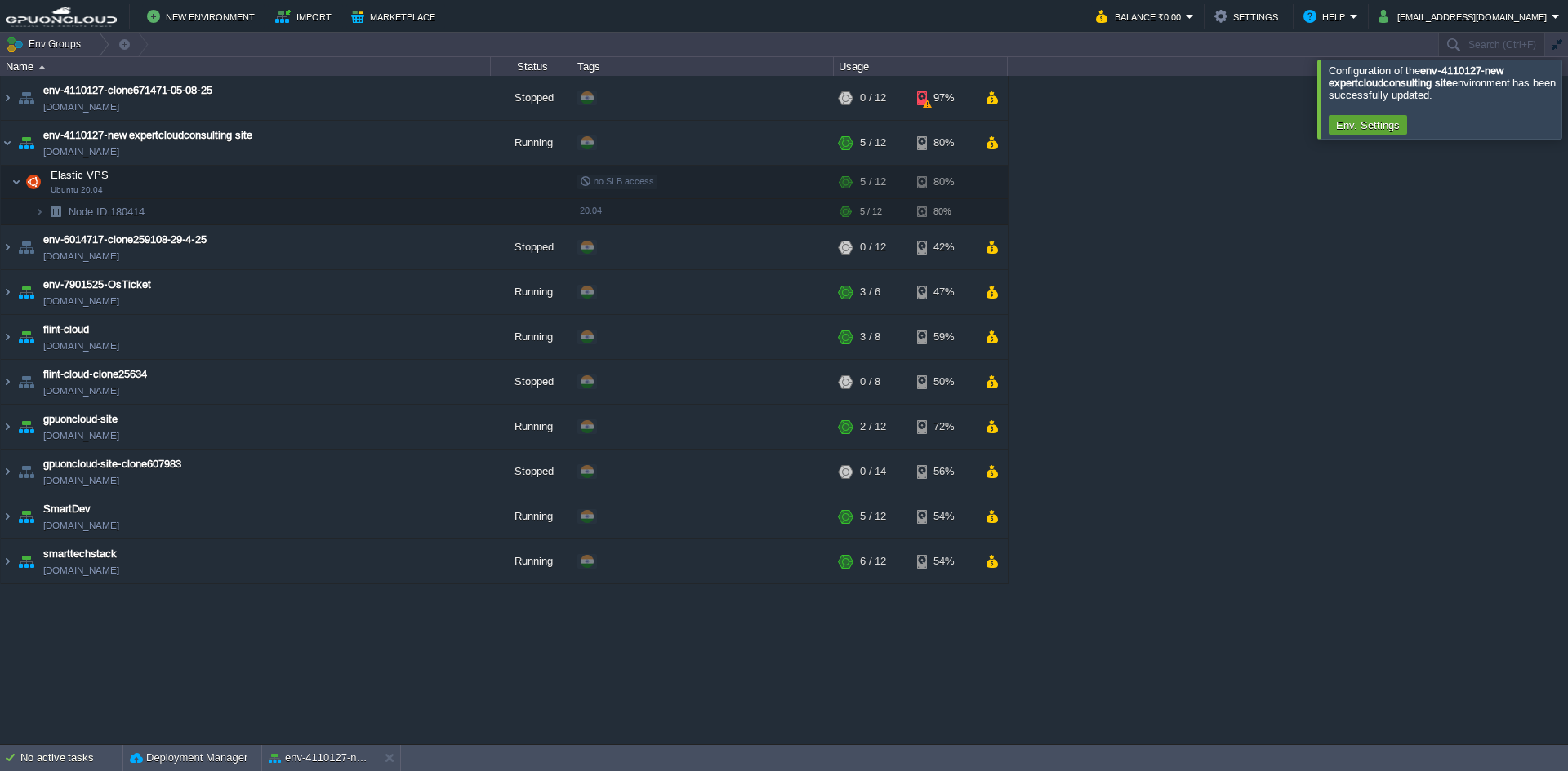
click at [1567, 102] on div at bounding box center [1588, 99] width 0 height 78
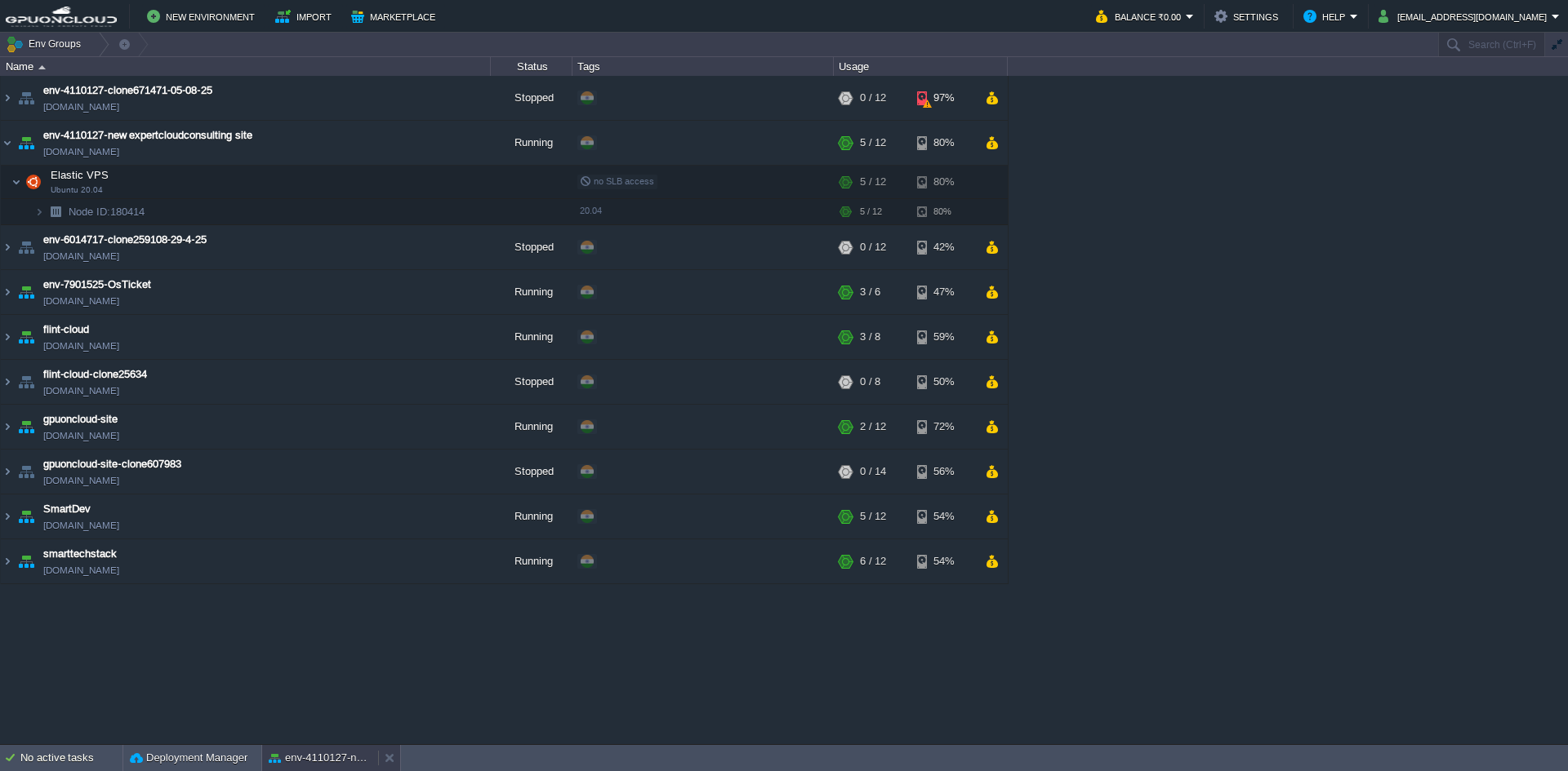
click at [313, 759] on button "env-4110127-new expertcloudconsulting site" at bounding box center [320, 758] width 103 height 16
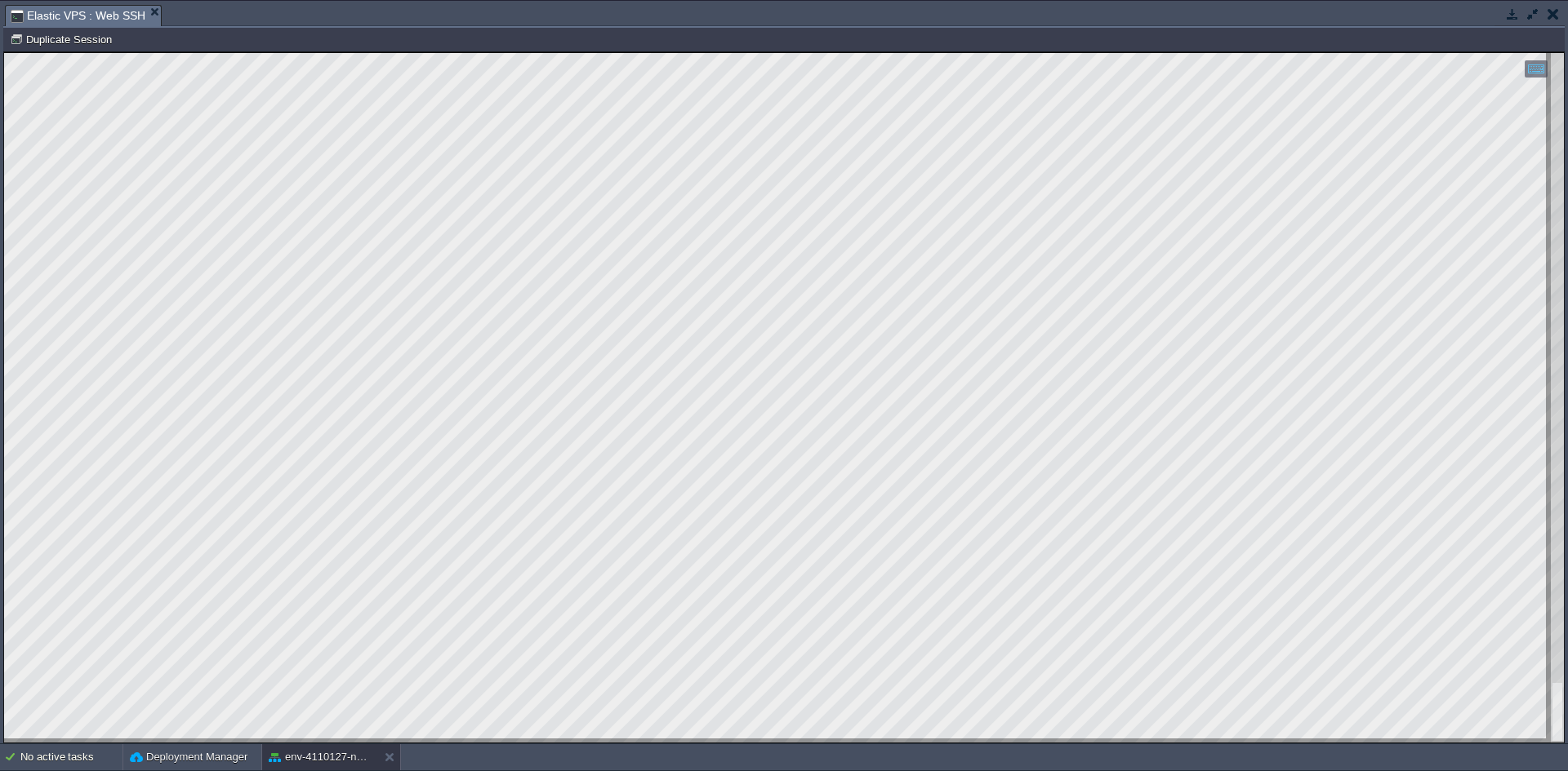
click at [494, 52] on html "Copy: Ctrl + Shift + C Paste: Ctrl + V Settings: Ctrl + Shift + Alt 0" at bounding box center [784, 52] width 1560 height 0
drag, startPoint x: 7, startPoint y: 292, endPoint x: 437, endPoint y: 742, distance: 622.4
click at [436, 739] on div at bounding box center [784, 398] width 1560 height 689
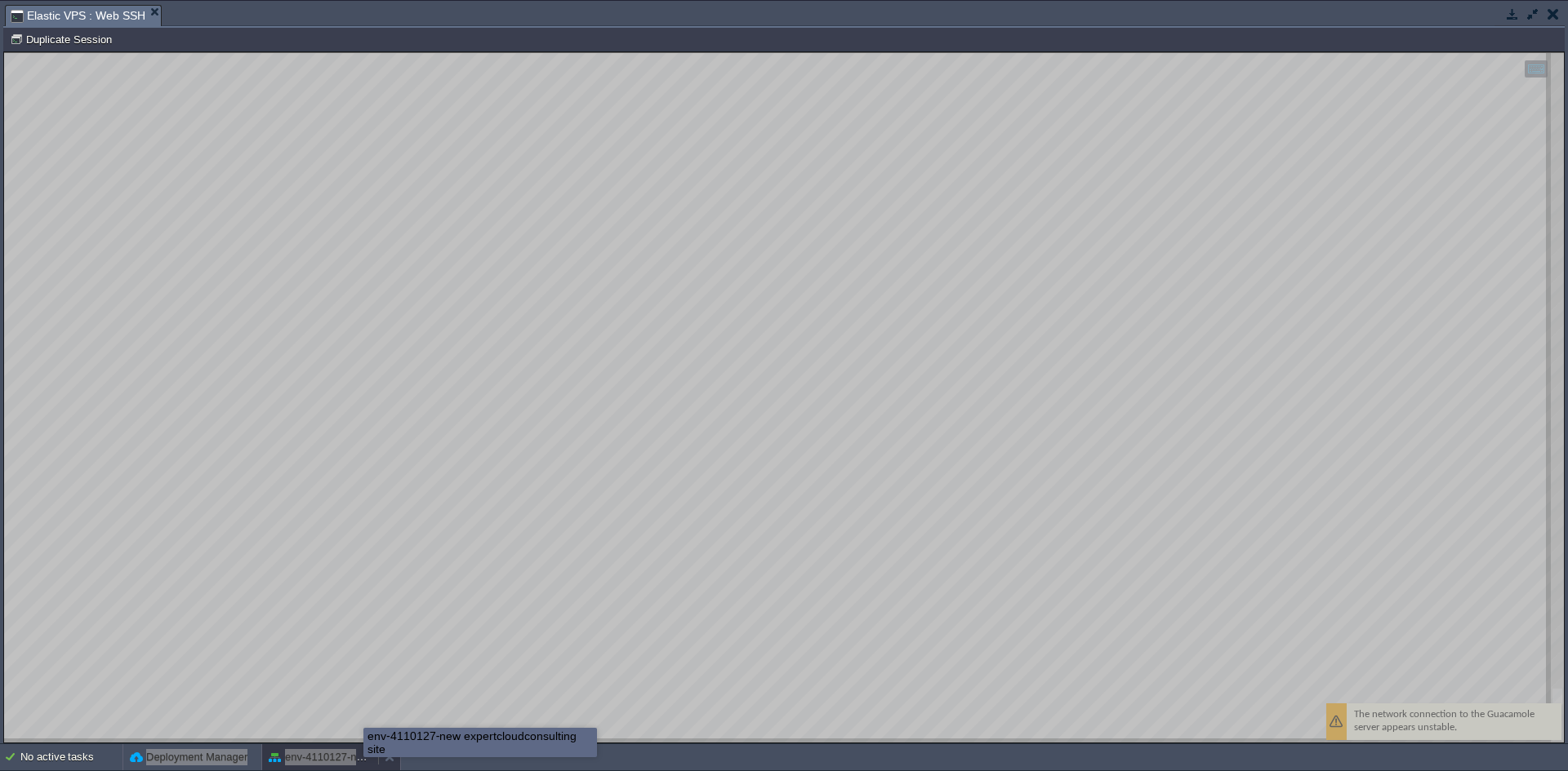
drag, startPoint x: 2, startPoint y: 484, endPoint x: 364, endPoint y: 755, distance: 452.2
click at [364, 755] on body "New Environment Import Marketplace Bonus ₹0.00 Upgrade Account Balance ₹0.00 Se…" at bounding box center [784, 386] width 1568 height 771
